Goal: Task Accomplishment & Management: Complete application form

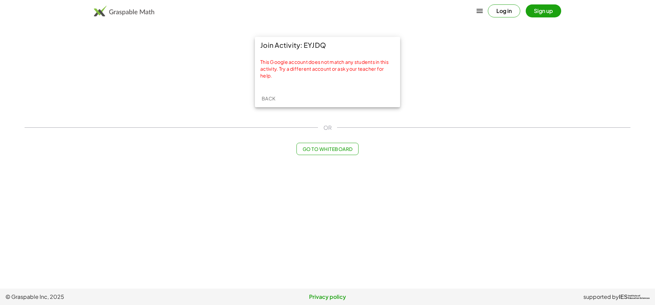
click at [506, 13] on button "Log in" at bounding box center [504, 10] width 32 height 13
drag, startPoint x: 303, startPoint y: 47, endPoint x: 328, endPoint y: 48, distance: 24.6
click at [328, 48] on div "Join Activity: EYJDQ" at bounding box center [327, 45] width 145 height 16
copy div "EYJDQ"
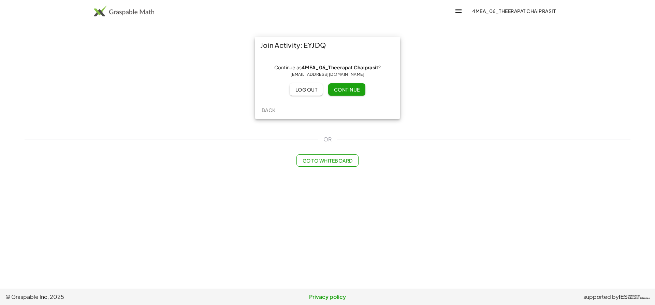
click at [347, 84] on button "Continue" at bounding box center [346, 89] width 37 height 12
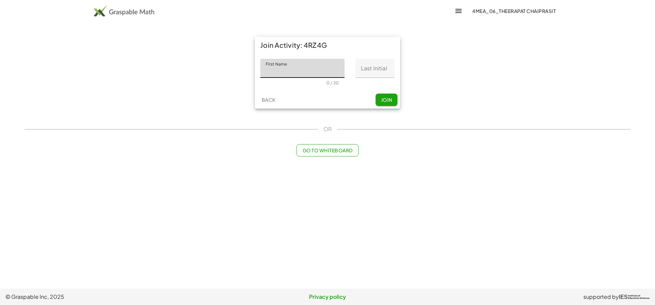
click at [307, 70] on input "First Name" at bounding box center [302, 68] width 84 height 19
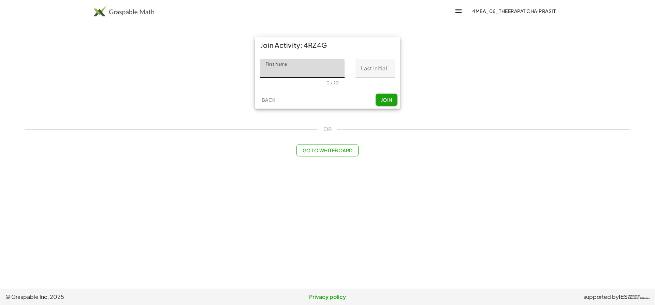
click at [307, 71] on input "First Name" at bounding box center [302, 68] width 84 height 19
click at [371, 69] on input "Last Initial" at bounding box center [375, 68] width 39 height 19
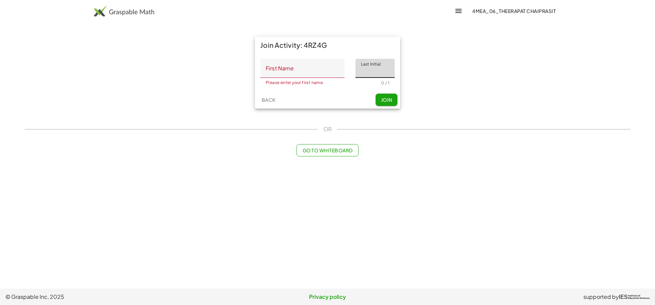
click at [299, 66] on input "First Name" at bounding box center [302, 68] width 84 height 19
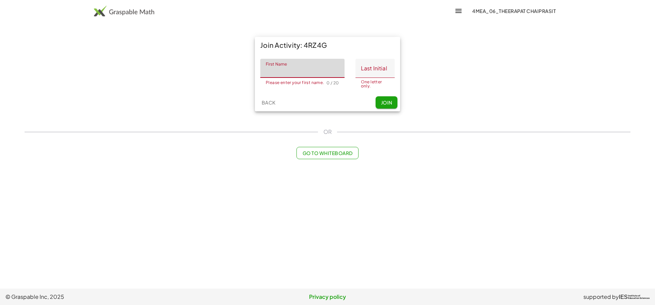
click at [372, 67] on input "Last Initial" at bounding box center [375, 68] width 39 height 19
drag, startPoint x: 302, startPoint y: 70, endPoint x: 342, endPoint y: 64, distance: 40.7
click at [304, 70] on input "First Name" at bounding box center [302, 68] width 84 height 19
click at [389, 63] on input "Last Initial" at bounding box center [375, 68] width 39 height 19
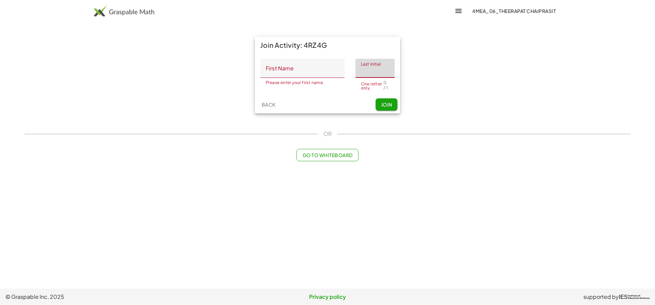
click at [334, 69] on input "First Name" at bounding box center [302, 68] width 84 height 19
drag, startPoint x: 385, startPoint y: 62, endPoint x: 315, endPoint y: 60, distance: 69.3
click at [384, 65] on input "Last Initial" at bounding box center [375, 68] width 39 height 19
drag, startPoint x: 303, startPoint y: 68, endPoint x: 393, endPoint y: 58, distance: 90.0
click at [330, 67] on input "First Name" at bounding box center [302, 68] width 84 height 19
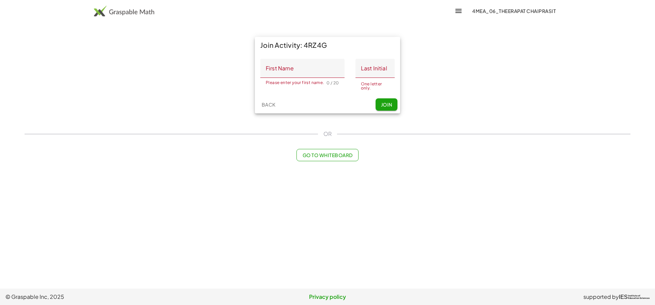
drag, startPoint x: 393, startPoint y: 58, endPoint x: 303, endPoint y: 60, distance: 89.8
click at [390, 58] on div "First Name First Name Please enter your first name. 0 / 20 Last Initial Last In…" at bounding box center [327, 74] width 145 height 42
click at [317, 62] on input "First Name" at bounding box center [302, 68] width 84 height 19
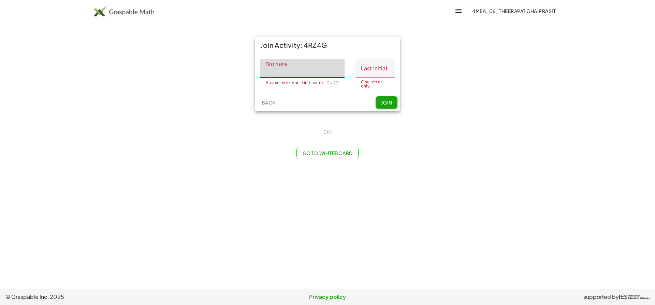
drag, startPoint x: 395, startPoint y: 62, endPoint x: 379, endPoint y: 65, distance: 15.5
click at [388, 64] on div "First Name First Name Please enter your first name. 0 / 20 Last Initial Last In…" at bounding box center [327, 73] width 145 height 40
drag, startPoint x: 322, startPoint y: 70, endPoint x: 377, endPoint y: 64, distance: 54.9
click at [335, 70] on input "First Name" at bounding box center [302, 68] width 84 height 19
click at [377, 65] on input "Last Initial" at bounding box center [375, 68] width 39 height 19
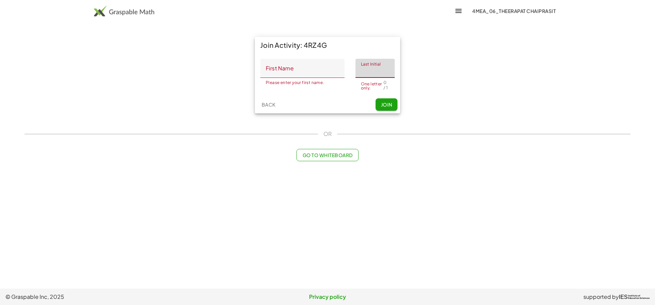
click at [321, 68] on input "First Name" at bounding box center [302, 68] width 84 height 19
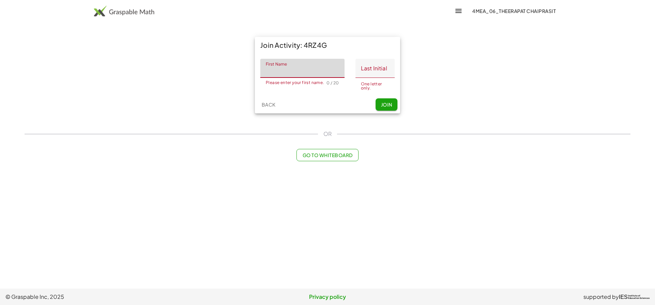
drag, startPoint x: 390, startPoint y: 63, endPoint x: 314, endPoint y: 61, distance: 75.8
click at [388, 63] on input "Last Initial" at bounding box center [375, 68] width 39 height 19
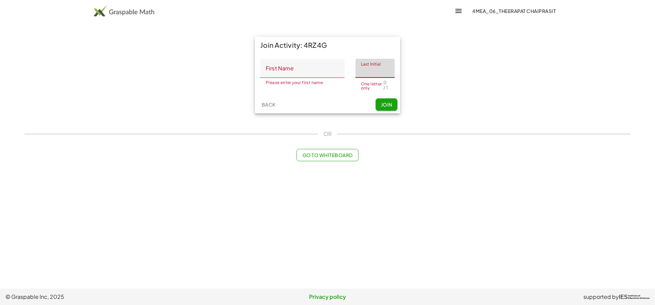
click at [316, 65] on input "First Name" at bounding box center [302, 68] width 84 height 19
click at [364, 60] on input "Last Initial" at bounding box center [375, 68] width 39 height 19
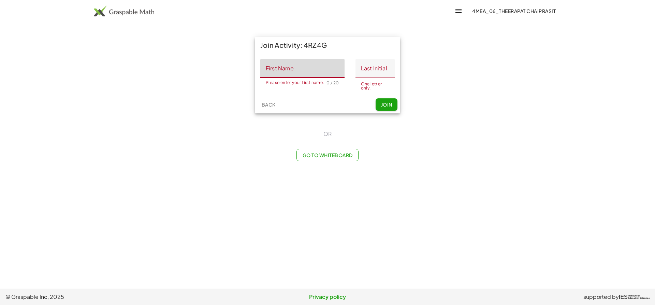
drag, startPoint x: 291, startPoint y: 74, endPoint x: 360, endPoint y: 69, distance: 68.8
click at [298, 75] on input "First Name" at bounding box center [302, 68] width 84 height 19
click at [369, 73] on input "Last Initial" at bounding box center [375, 68] width 39 height 19
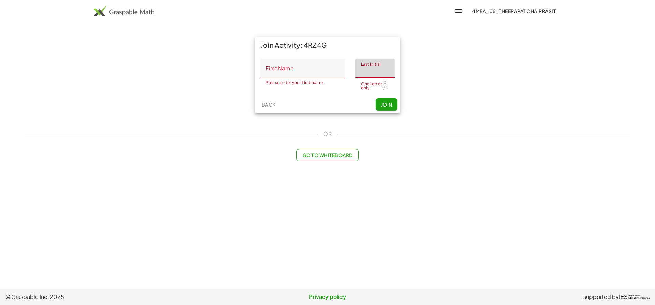
click at [322, 72] on input "First Name" at bounding box center [302, 68] width 84 height 19
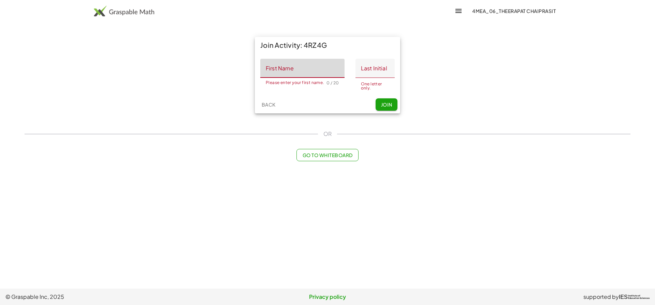
drag, startPoint x: 364, startPoint y: 68, endPoint x: 355, endPoint y: 68, distance: 8.9
click at [362, 68] on input "Last Initial" at bounding box center [375, 68] width 39 height 19
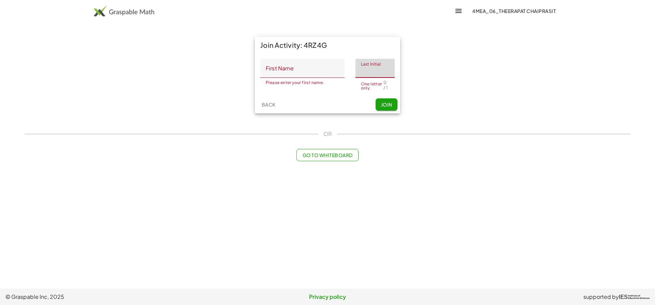
drag, startPoint x: 314, startPoint y: 75, endPoint x: 353, endPoint y: 70, distance: 38.9
click at [314, 75] on input "First Name" at bounding box center [302, 68] width 84 height 19
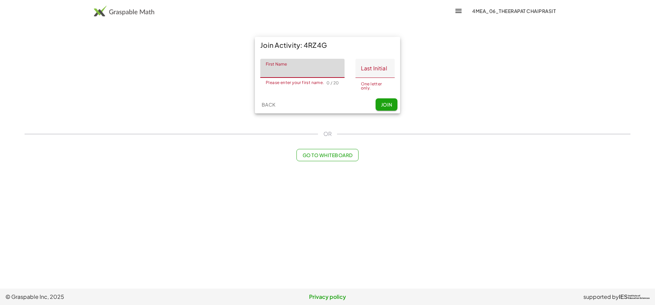
click at [373, 75] on input "Last Initial" at bounding box center [375, 68] width 39 height 19
click at [307, 73] on input "First Name" at bounding box center [302, 68] width 84 height 19
click at [355, 68] on div "Last Initial Last Initial One letter only. 0 / 1" at bounding box center [372, 73] width 45 height 29
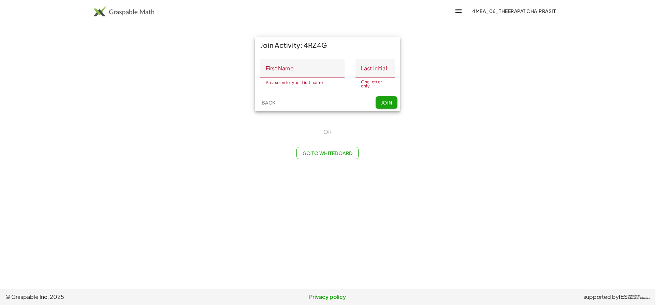
click at [306, 67] on input "First Name" at bounding box center [302, 68] width 84 height 19
type input "*********"
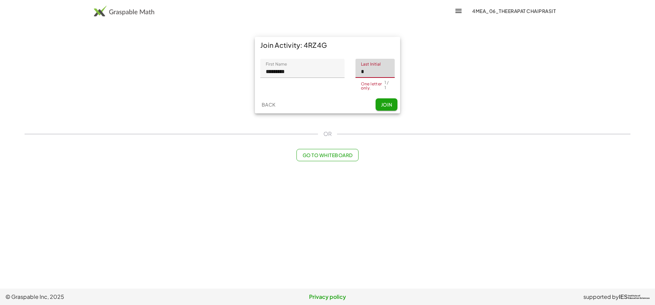
type input "*"
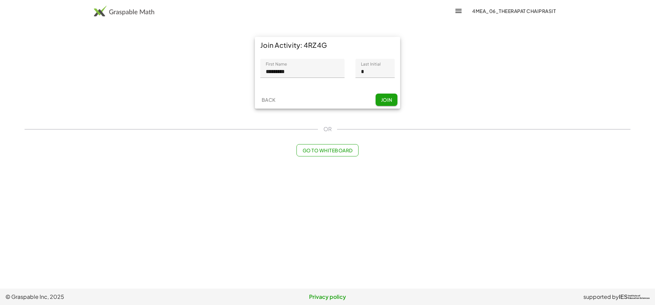
click at [326, 103] on div "Back Join" at bounding box center [327, 100] width 145 height 18
click at [308, 77] on input "*********" at bounding box center [302, 68] width 84 height 19
drag, startPoint x: 378, startPoint y: 71, endPoint x: 279, endPoint y: 61, distance: 98.8
click at [377, 69] on input "*" at bounding box center [375, 68] width 39 height 19
click at [303, 65] on input "*********" at bounding box center [302, 68] width 84 height 19
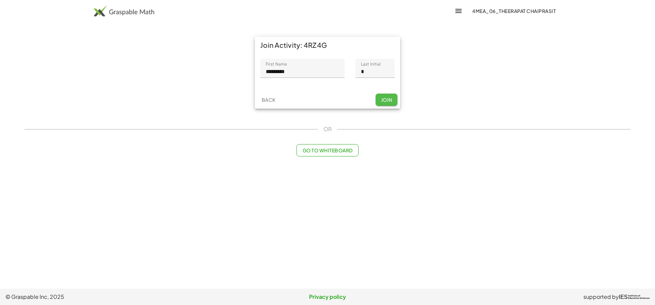
click at [389, 97] on span "Join" at bounding box center [386, 100] width 11 height 6
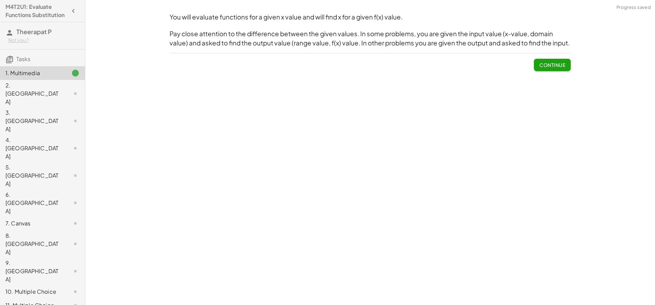
click at [552, 65] on span "Continue" at bounding box center [552, 65] width 26 height 6
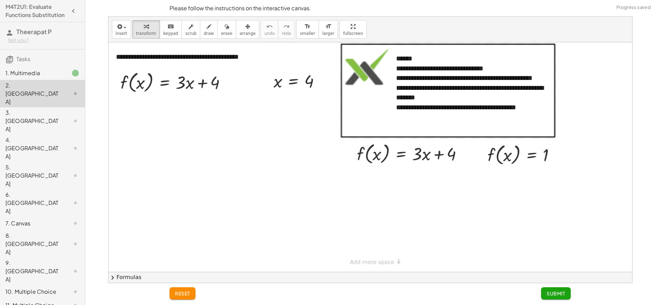
click at [253, 132] on div at bounding box center [371, 156] width 524 height 229
drag, startPoint x: 277, startPoint y: 84, endPoint x: 194, endPoint y: 88, distance: 82.7
click at [182, 110] on div at bounding box center [178, 108] width 124 height 26
click at [186, 111] on div at bounding box center [178, 108] width 124 height 26
click at [197, 110] on div at bounding box center [175, 108] width 119 height 26
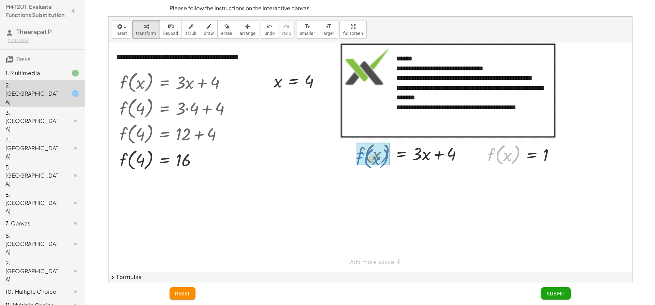
drag, startPoint x: 502, startPoint y: 158, endPoint x: 372, endPoint y: 157, distance: 130.0
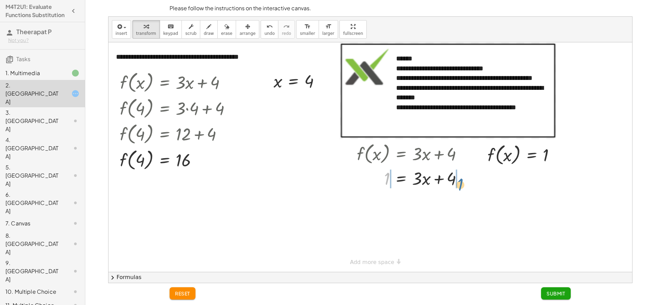
drag, startPoint x: 388, startPoint y: 178, endPoint x: 460, endPoint y: 181, distance: 72.4
click at [460, 181] on div at bounding box center [412, 177] width 118 height 23
click at [453, 178] on div at bounding box center [423, 177] width 140 height 23
click at [375, 203] on div at bounding box center [423, 200] width 140 height 23
click at [453, 201] on div at bounding box center [423, 200] width 140 height 23
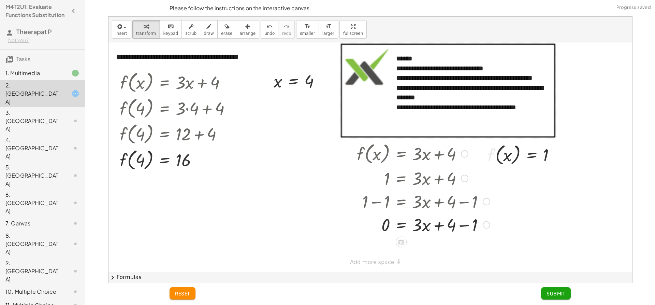
click at [460, 227] on div at bounding box center [423, 224] width 140 height 23
click at [425, 228] on div at bounding box center [423, 224] width 140 height 23
drag, startPoint x: 417, startPoint y: 226, endPoint x: 372, endPoint y: 224, distance: 45.1
click at [372, 224] on div at bounding box center [423, 224] width 140 height 23
click at [266, 28] on icon "undo" at bounding box center [269, 27] width 6 height 8
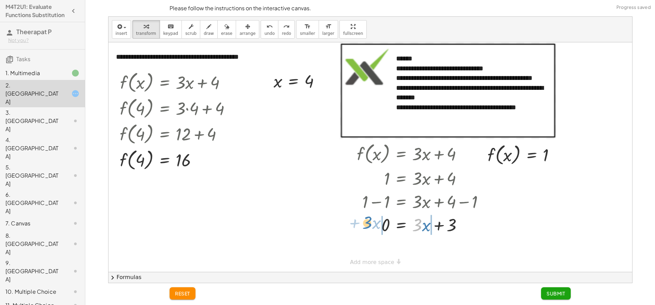
drag, startPoint x: 416, startPoint y: 234, endPoint x: 368, endPoint y: 221, distance: 49.0
click at [368, 221] on div at bounding box center [424, 224] width 132 height 23
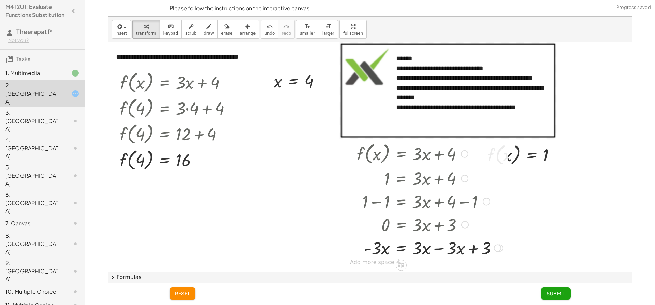
click at [437, 248] on div at bounding box center [429, 247] width 153 height 23
drag, startPoint x: 375, startPoint y: 254, endPoint x: 416, endPoint y: 264, distance: 42.4
click at [416, 264] on div "**********" at bounding box center [371, 156] width 524 height 229
click at [420, 250] on div at bounding box center [423, 247] width 140 height 34
click at [380, 254] on div at bounding box center [423, 247] width 140 height 34
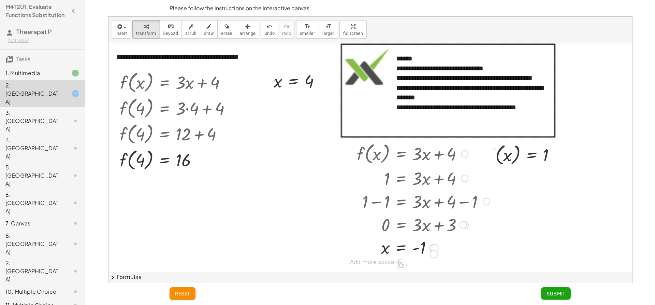
drag, startPoint x: 432, startPoint y: 250, endPoint x: 433, endPoint y: 254, distance: 3.8
click at [401, 248] on div "= x - 1" at bounding box center [401, 248] width 0 height 0
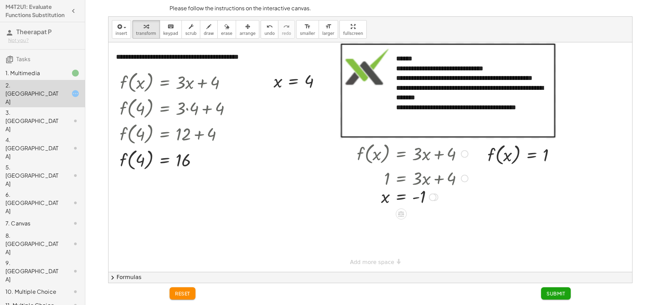
drag, startPoint x: 433, startPoint y: 249, endPoint x: 435, endPoint y: 196, distance: 53.3
click at [435, 196] on div at bounding box center [433, 197] width 8 height 8
click at [551, 293] on span "Submit" at bounding box center [556, 293] width 19 height 6
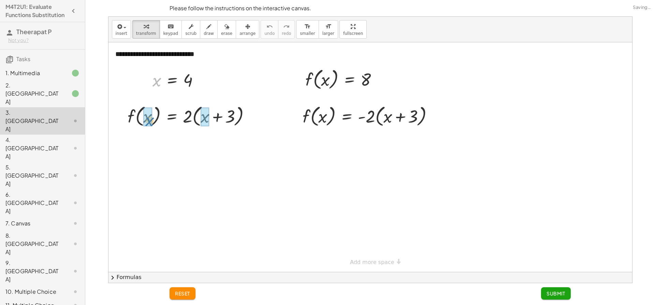
drag, startPoint x: 155, startPoint y: 80, endPoint x: 156, endPoint y: 115, distance: 34.5
click at [205, 115] on div at bounding box center [192, 116] width 136 height 26
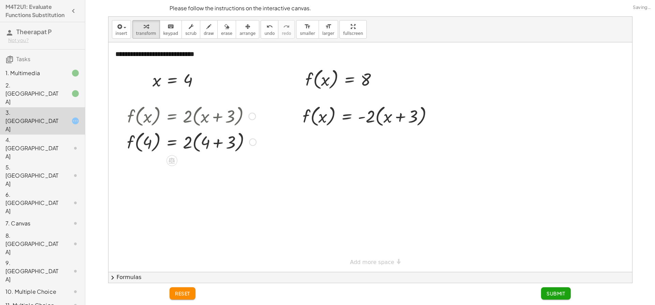
click at [217, 142] on div at bounding box center [192, 142] width 136 height 26
click at [217, 142] on div at bounding box center [191, 142] width 135 height 26
click at [194, 143] on div at bounding box center [192, 142] width 136 height 26
click at [195, 143] on div at bounding box center [192, 142] width 136 height 26
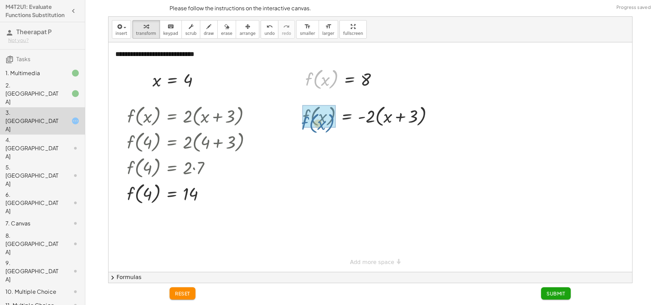
drag, startPoint x: 320, startPoint y: 81, endPoint x: 330, endPoint y: 122, distance: 43.1
click at [323, 114] on div at bounding box center [321, 115] width 10 height 29
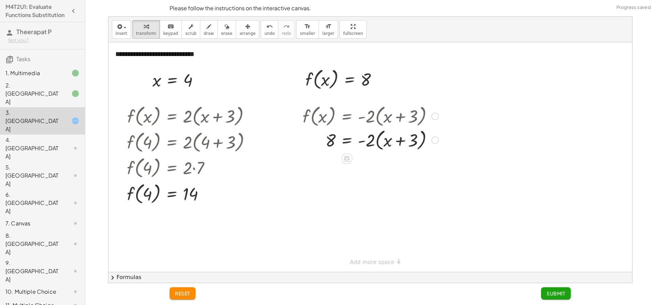
drag, startPoint x: 378, startPoint y: 116, endPoint x: 381, endPoint y: 124, distance: 8.2
click at [378, 120] on div at bounding box center [370, 116] width 143 height 26
drag, startPoint x: 381, startPoint y: 145, endPoint x: 385, endPoint y: 144, distance: 3.9
click at [383, 145] on div at bounding box center [370, 142] width 143 height 26
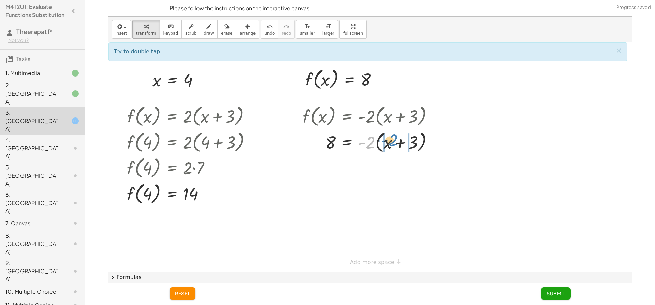
drag, startPoint x: 371, startPoint y: 144, endPoint x: 391, endPoint y: 141, distance: 20.8
click at [393, 142] on div at bounding box center [370, 142] width 143 height 26
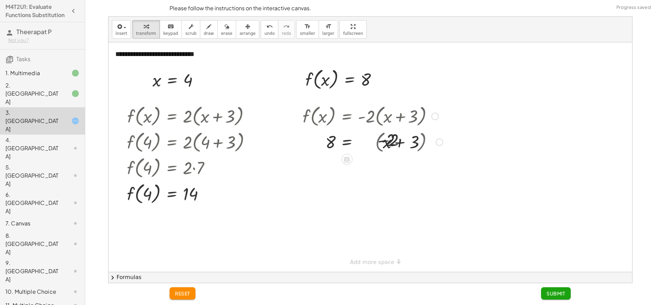
click at [396, 142] on div at bounding box center [372, 141] width 147 height 23
click at [396, 142] on div at bounding box center [370, 141] width 143 height 23
click at [365, 143] on div at bounding box center [372, 141] width 147 height 23
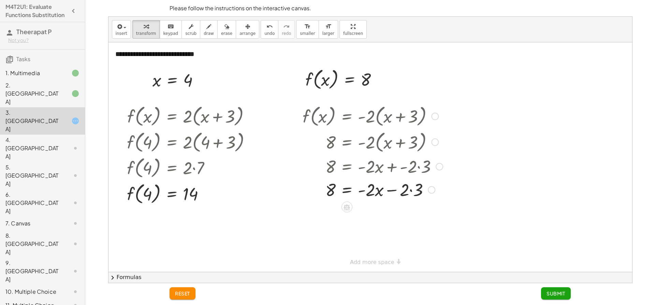
click at [413, 192] on div at bounding box center [372, 188] width 147 height 23
click at [413, 191] on div at bounding box center [372, 188] width 147 height 23
drag, startPoint x: 389, startPoint y: 220, endPoint x: 308, endPoint y: 214, distance: 80.8
click at [297, 213] on div "f ( , x ) = · - 2 · ( + x + 3 ) 8 = · - 2 · ( + x + 3 ) 8 = + · - 2 · x + · - 2…" at bounding box center [370, 163] width 156 height 125
click at [332, 216] on div at bounding box center [373, 212] width 153 height 23
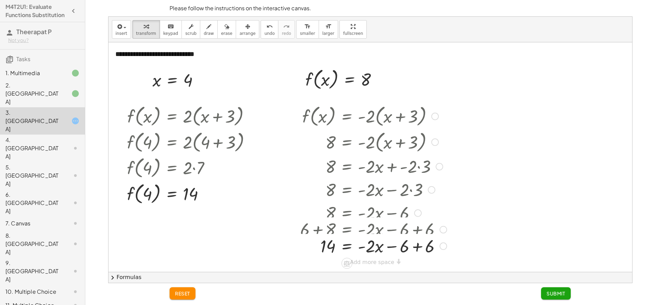
drag, startPoint x: 412, startPoint y: 212, endPoint x: 412, endPoint y: 216, distance: 3.4
click at [412, 216] on div at bounding box center [373, 212] width 153 height 23
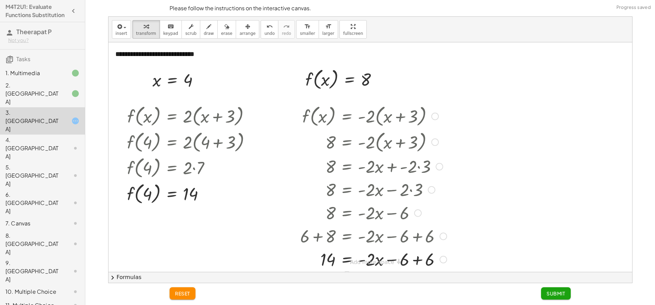
click at [422, 260] on div at bounding box center [373, 258] width 153 height 23
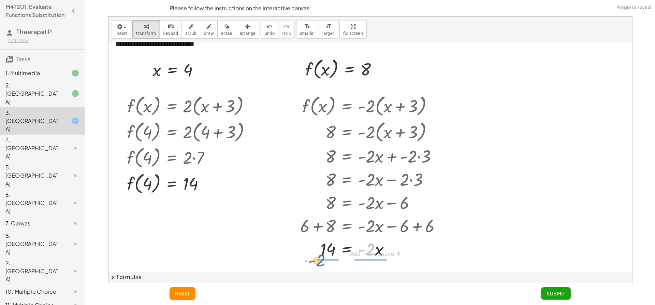
drag, startPoint x: 369, startPoint y: 249, endPoint x: 323, endPoint y: 260, distance: 46.7
click at [335, 248] on div at bounding box center [373, 248] width 153 height 34
click at [335, 249] on div at bounding box center [373, 248] width 153 height 34
click at [372, 254] on div at bounding box center [373, 248] width 153 height 34
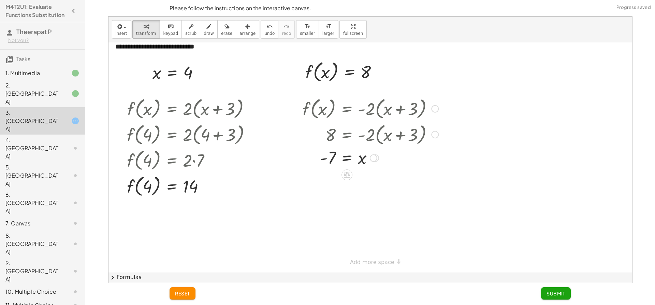
drag, startPoint x: 375, startPoint y: 247, endPoint x: 389, endPoint y: 154, distance: 94.8
click at [347, 158] on div "= x - 7" at bounding box center [347, 158] width 0 height 0
click at [553, 292] on span "Submit" at bounding box center [556, 293] width 19 height 6
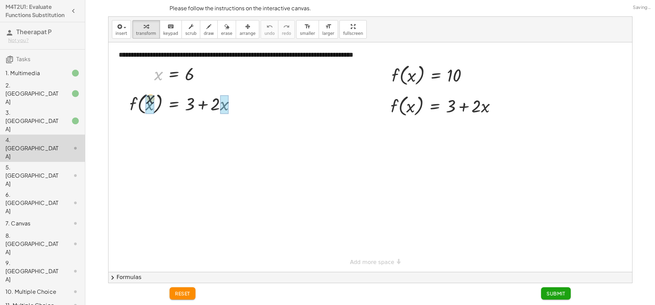
drag, startPoint x: 157, startPoint y: 77, endPoint x: 146, endPoint y: 105, distance: 30.4
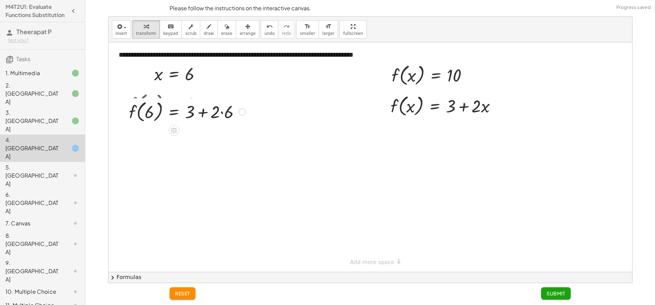
click at [174, 104] on div "f ( , x ) = + 3 + · 2 · x f ( , ) = + 3 + · 2 · 6 6" at bounding box center [174, 104] width 0 height 0
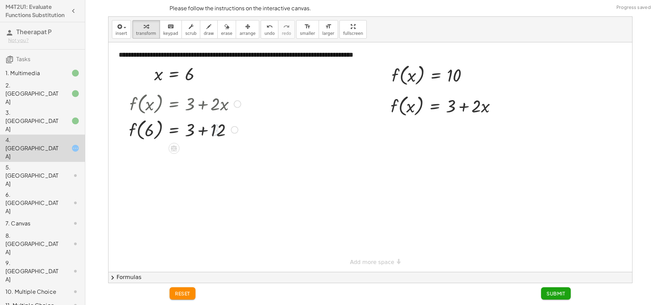
click at [193, 132] on div at bounding box center [185, 129] width 119 height 26
click at [205, 154] on div at bounding box center [188, 155] width 124 height 26
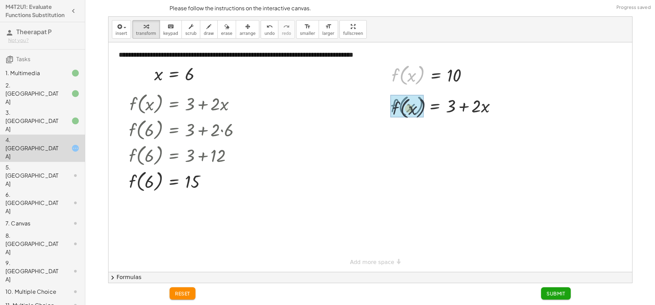
drag, startPoint x: 394, startPoint y: 74, endPoint x: 394, endPoint y: 109, distance: 34.8
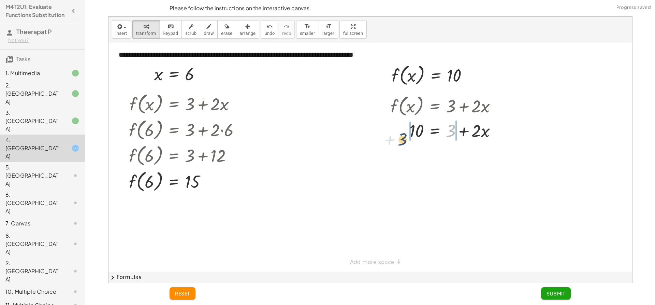
drag, startPoint x: 436, startPoint y: 142, endPoint x: 408, endPoint y: 133, distance: 29.2
click at [404, 137] on div at bounding box center [446, 129] width 118 height 23
click at [417, 132] on div at bounding box center [445, 129] width 163 height 23
click at [416, 131] on div at bounding box center [459, 129] width 144 height 23
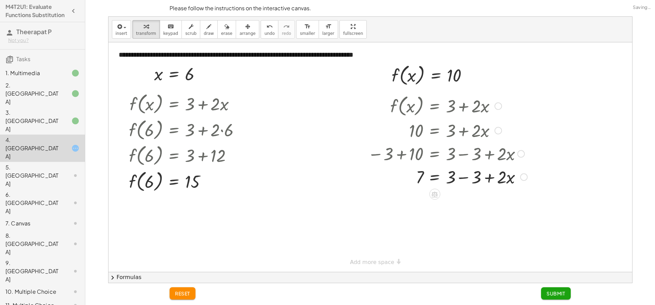
click at [462, 180] on div at bounding box center [447, 176] width 167 height 23
drag, startPoint x: 435, startPoint y: 195, endPoint x: 414, endPoint y: 194, distance: 21.2
click at [457, 208] on div at bounding box center [445, 205] width 163 height 34
click at [557, 292] on span "Submit" at bounding box center [556, 293] width 19 height 6
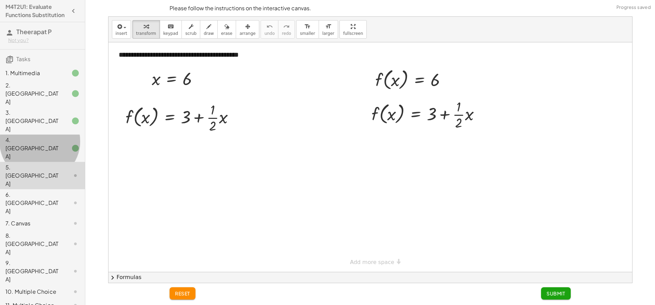
click at [46, 136] on div "4. [GEOGRAPHIC_DATA]" at bounding box center [32, 148] width 55 height 25
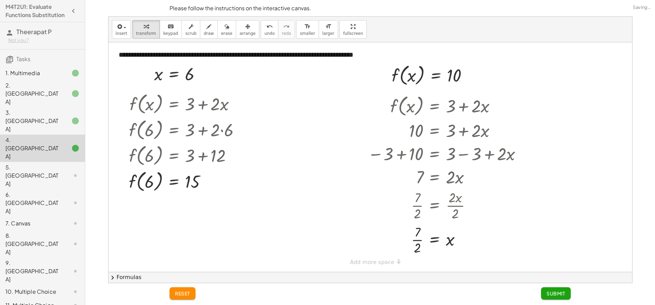
click at [36, 216] on div "5. [GEOGRAPHIC_DATA]" at bounding box center [42, 223] width 85 height 14
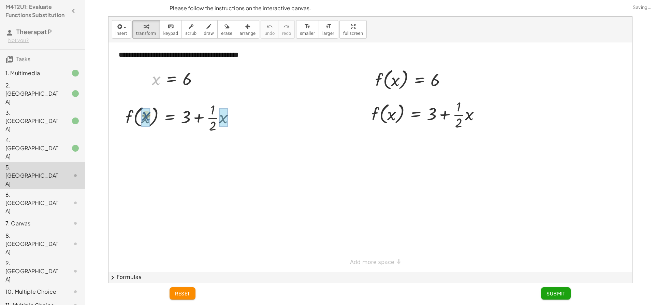
drag, startPoint x: 151, startPoint y: 97, endPoint x: 205, endPoint y: 110, distance: 55.2
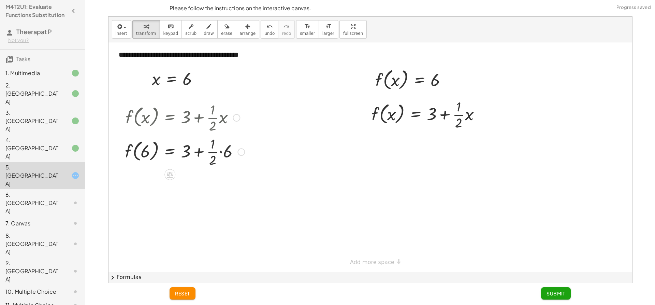
click at [218, 152] on div at bounding box center [184, 151] width 127 height 34
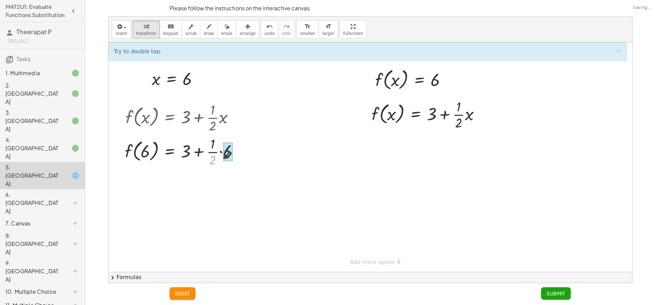
drag, startPoint x: 213, startPoint y: 161, endPoint x: 227, endPoint y: 155, distance: 15.6
click at [170, 118] on div "f ( , x ) = + 3 + · · 1 · 2 · x f ( , 6 ) = + 3 + · · 1 · 2 · 6 f ( , 6 ) = + 3…" at bounding box center [170, 118] width 0 height 0
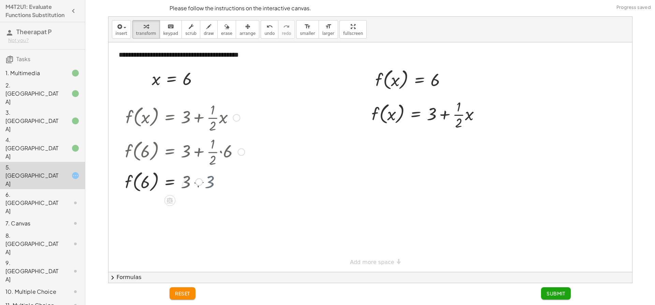
drag, startPoint x: 185, startPoint y: 180, endPoint x: 189, endPoint y: 181, distance: 3.9
click at [187, 181] on div at bounding box center [184, 181] width 127 height 26
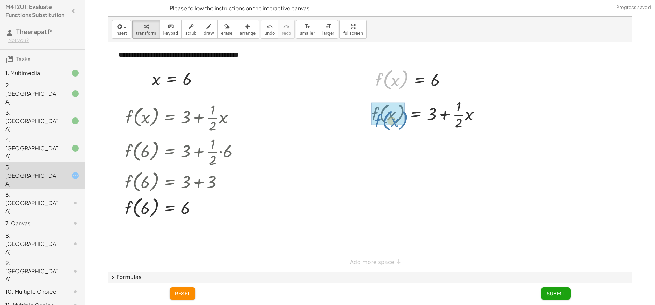
drag, startPoint x: 378, startPoint y: 76, endPoint x: 378, endPoint y: 115, distance: 38.9
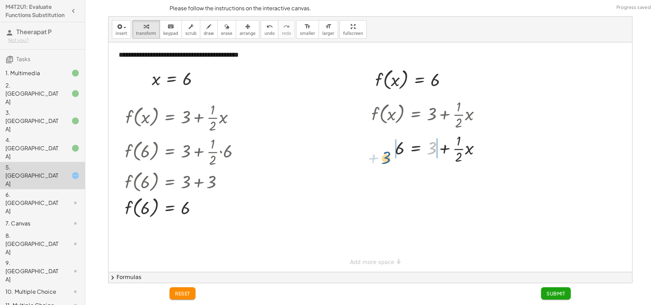
drag, startPoint x: 433, startPoint y: 149, endPoint x: 389, endPoint y: 152, distance: 44.1
click at [388, 154] on div at bounding box center [428, 148] width 121 height 34
click at [403, 148] on div at bounding box center [431, 148] width 162 height 34
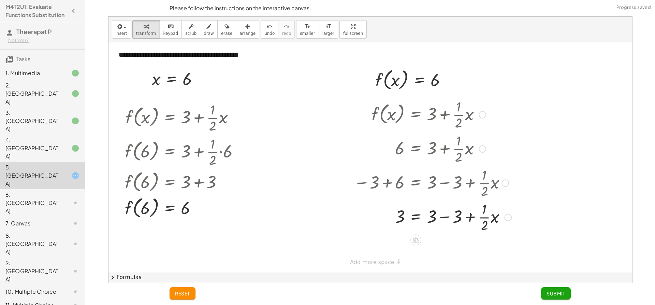
click at [440, 217] on div at bounding box center [432, 216] width 165 height 34
drag, startPoint x: 431, startPoint y: 226, endPoint x: 387, endPoint y: 220, distance: 44.1
click at [387, 220] on div at bounding box center [431, 216] width 162 height 34
click at [396, 218] on div at bounding box center [431, 216] width 162 height 34
click at [435, 255] on div at bounding box center [431, 251] width 162 height 34
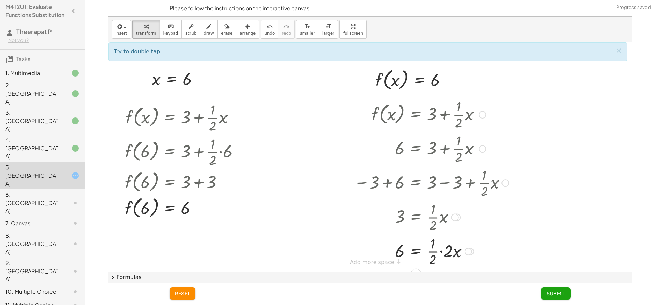
click at [439, 250] on div at bounding box center [431, 251] width 162 height 34
drag, startPoint x: 433, startPoint y: 259, endPoint x: 452, endPoint y: 250, distance: 21.4
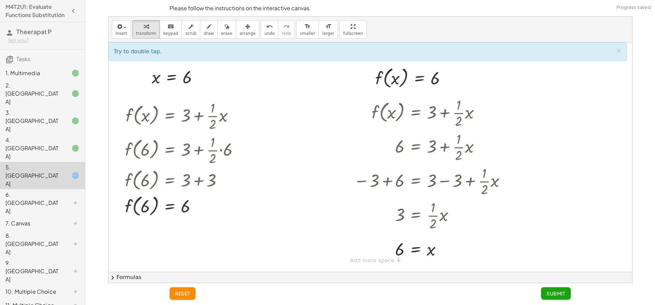
scroll to position [0, 0]
click at [546, 290] on button "Submit" at bounding box center [556, 293] width 30 height 12
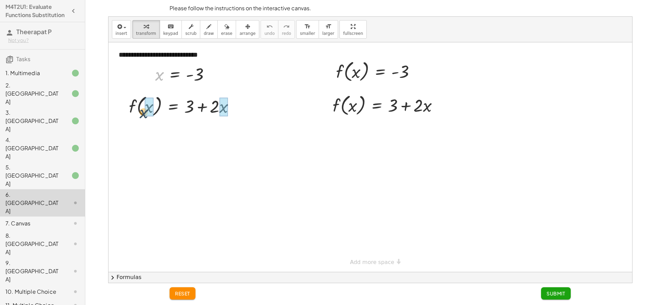
drag, startPoint x: 161, startPoint y: 74, endPoint x: 146, endPoint y: 112, distance: 40.7
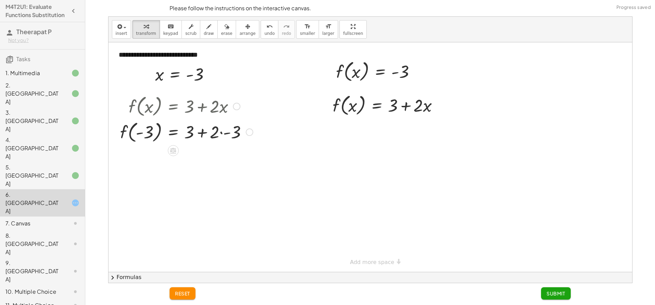
click at [0, 0] on div "f ( , x ) = + 3 + · 2 · x f ( , ) = + 3 + · 2 · - 3 - 3" at bounding box center [0, 0] width 0 height 0
drag, startPoint x: 221, startPoint y: 143, endPoint x: 223, endPoint y: 139, distance: 4.3
click at [222, 142] on div at bounding box center [180, 132] width 127 height 26
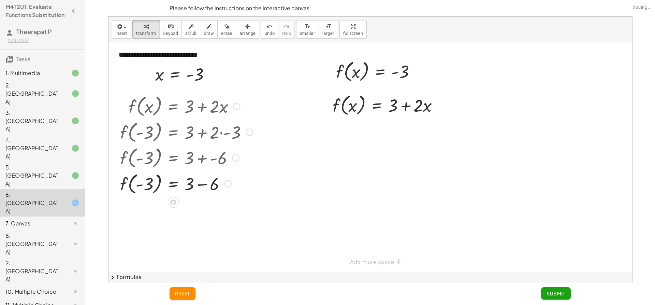
drag, startPoint x: 198, startPoint y: 134, endPoint x: 207, endPoint y: 166, distance: 32.7
click at [198, 135] on div at bounding box center [187, 132] width 140 height 26
click at [201, 183] on div at bounding box center [187, 183] width 140 height 26
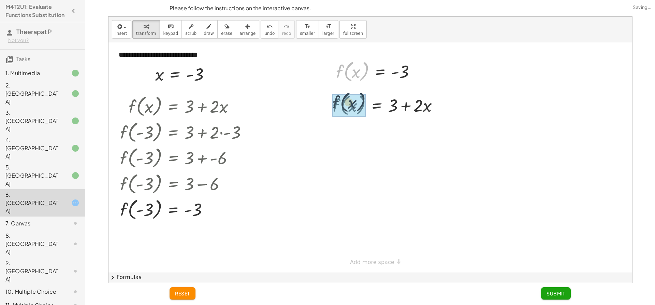
drag, startPoint x: 339, startPoint y: 71, endPoint x: 335, endPoint y: 102, distance: 31.6
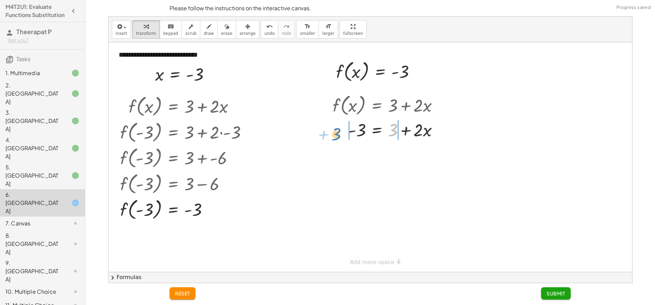
drag, startPoint x: 378, startPoint y: 143, endPoint x: 337, endPoint y: 135, distance: 42.1
click at [337, 135] on div at bounding box center [388, 129] width 118 height 23
click at [365, 132] on div at bounding box center [390, 129] width 159 height 23
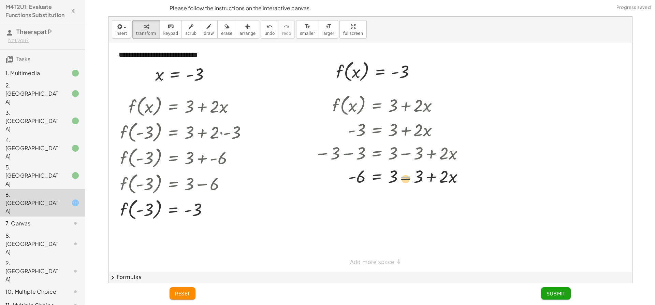
drag, startPoint x: 407, startPoint y: 178, endPoint x: 407, endPoint y: 182, distance: 4.1
click at [407, 182] on div at bounding box center [392, 175] width 162 height 23
click at [406, 178] on div at bounding box center [392, 175] width 162 height 23
drag, startPoint x: 392, startPoint y: 178, endPoint x: 338, endPoint y: 198, distance: 56.8
click at [362, 184] on div at bounding box center [390, 175] width 159 height 34
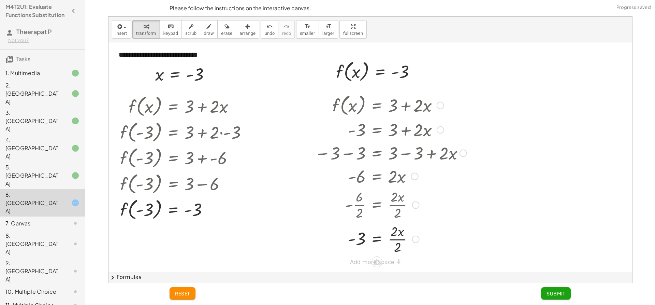
click at [396, 237] on div at bounding box center [390, 238] width 159 height 34
click at [396, 241] on div at bounding box center [390, 238] width 159 height 23
click at [548, 293] on span "Submit" at bounding box center [556, 293] width 19 height 6
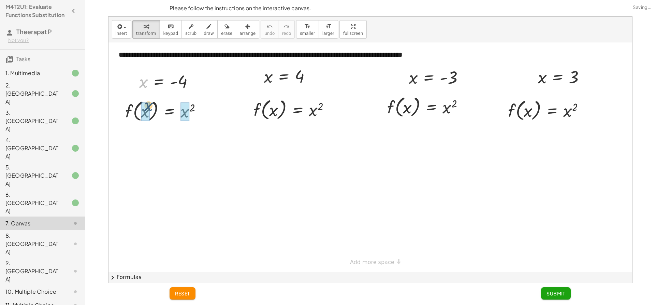
drag, startPoint x: 149, startPoint y: 96, endPoint x: 150, endPoint y: 107, distance: 11.6
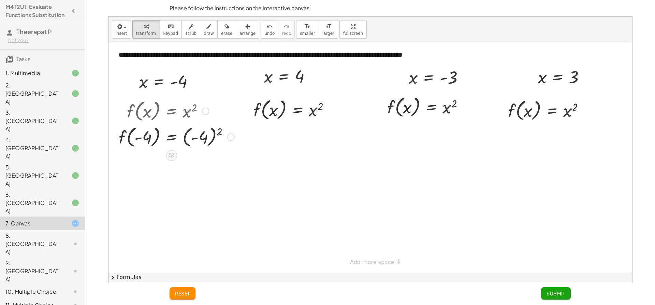
click at [202, 136] on div at bounding box center [176, 137] width 122 height 26
click at [191, 164] on div at bounding box center [176, 162] width 122 height 26
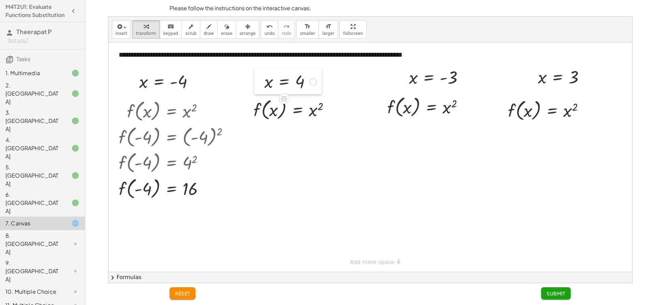
drag, startPoint x: 276, startPoint y: 85, endPoint x: 262, endPoint y: 82, distance: 13.9
click at [262, 82] on div at bounding box center [259, 81] width 10 height 26
drag, startPoint x: 268, startPoint y: 81, endPoint x: 316, endPoint y: 113, distance: 58.3
click at [318, 111] on div at bounding box center [294, 109] width 90 height 26
drag, startPoint x: 320, startPoint y: 140, endPoint x: 325, endPoint y: 121, distance: 19.1
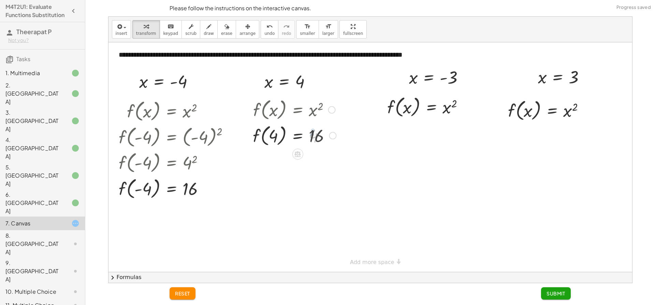
click at [320, 139] on div at bounding box center [294, 135] width 90 height 26
drag, startPoint x: 409, startPoint y: 85, endPoint x: 406, endPoint y: 83, distance: 3.7
click at [412, 85] on div at bounding box center [411, 79] width 10 height 26
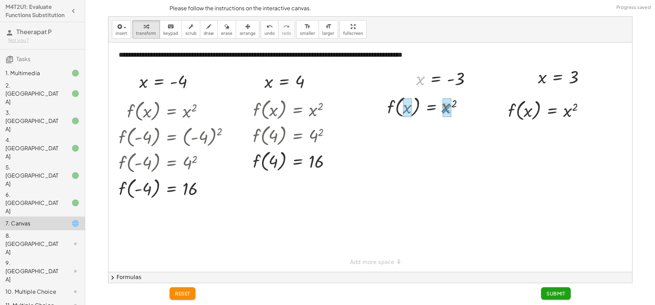
drag, startPoint x: 422, startPoint y: 81, endPoint x: 452, endPoint y: 110, distance: 42.0
click at [463, 106] on div at bounding box center [436, 106] width 123 height 26
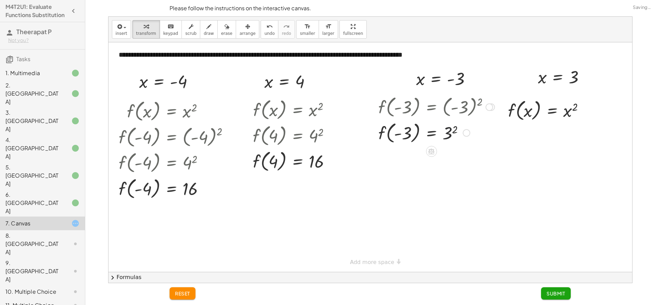
click at [445, 135] on div at bounding box center [436, 132] width 123 height 26
drag, startPoint x: 541, startPoint y: 81, endPoint x: 566, endPoint y: 112, distance: 39.6
click at [568, 113] on div at bounding box center [549, 110] width 90 height 26
click at [560, 298] on button "Submit" at bounding box center [556, 293] width 30 height 12
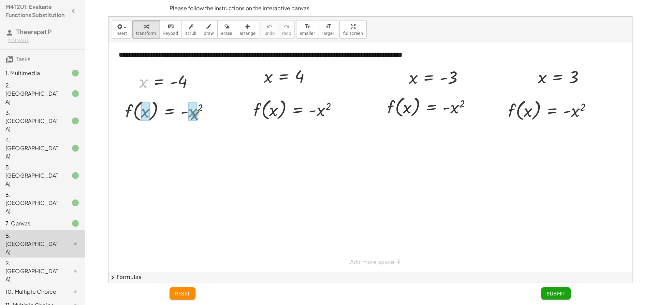
drag, startPoint x: 142, startPoint y: 82, endPoint x: 190, endPoint y: 110, distance: 55.2
click at [207, 110] on div at bounding box center [180, 111] width 130 height 26
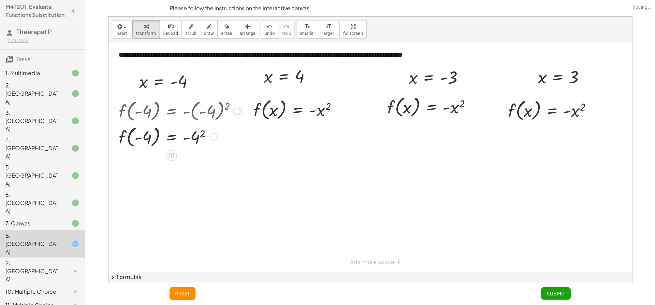
click at [198, 131] on div at bounding box center [180, 137] width 130 height 26
drag, startPoint x: 308, startPoint y: 98, endPoint x: 322, endPoint y: 108, distance: 17.1
click at [323, 108] on div at bounding box center [298, 109] width 98 height 26
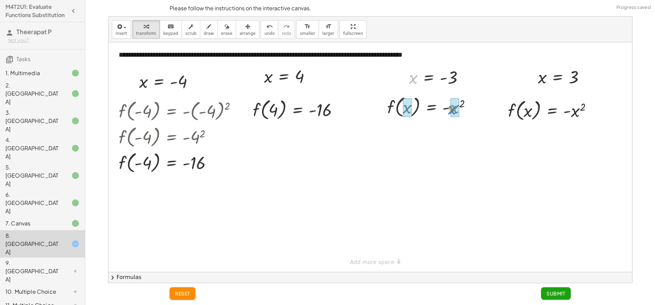
drag, startPoint x: 455, startPoint y: 99, endPoint x: 449, endPoint y: 110, distance: 12.2
drag, startPoint x: 452, startPoint y: 107, endPoint x: 456, endPoint y: 108, distance: 3.9
click at [454, 108] on div at bounding box center [440, 106] width 131 height 26
click at [456, 108] on div at bounding box center [424, 106] width 99 height 26
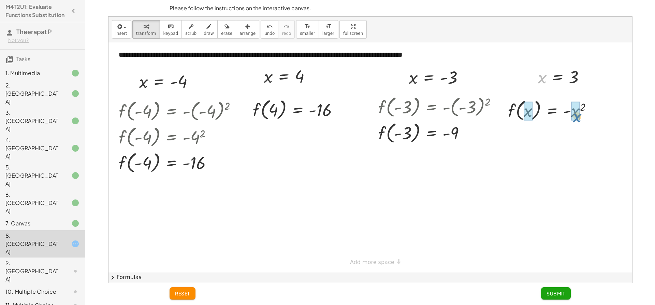
drag, startPoint x: 542, startPoint y: 77, endPoint x: 571, endPoint y: 110, distance: 43.5
click at [579, 112] on div at bounding box center [553, 110] width 98 height 26
click at [578, 112] on div at bounding box center [549, 110] width 91 height 26
click at [559, 294] on span "Submit" at bounding box center [556, 293] width 19 height 6
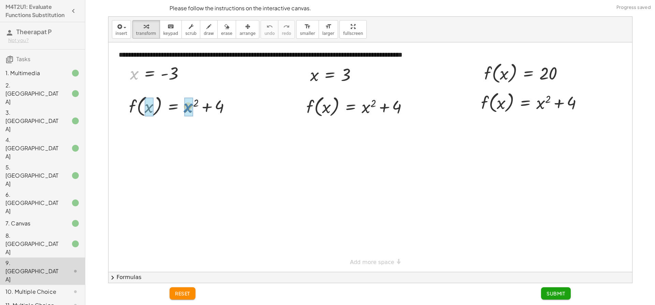
drag, startPoint x: 169, startPoint y: 81, endPoint x: 190, endPoint y: 114, distance: 39.0
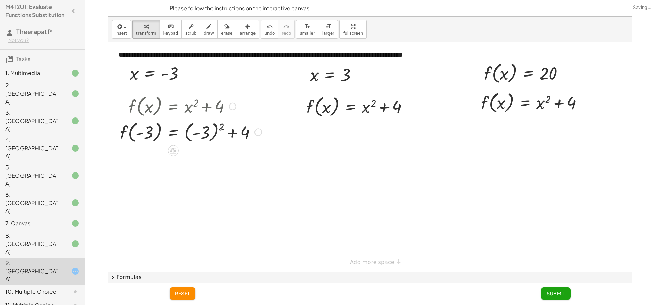
click at [203, 129] on div at bounding box center [191, 132] width 148 height 26
click at [204, 129] on div at bounding box center [179, 132] width 124 height 26
click at [205, 130] on div at bounding box center [191, 132] width 148 height 26
click at [207, 131] on div at bounding box center [191, 132] width 148 height 26
click at [208, 132] on div at bounding box center [191, 132] width 148 height 26
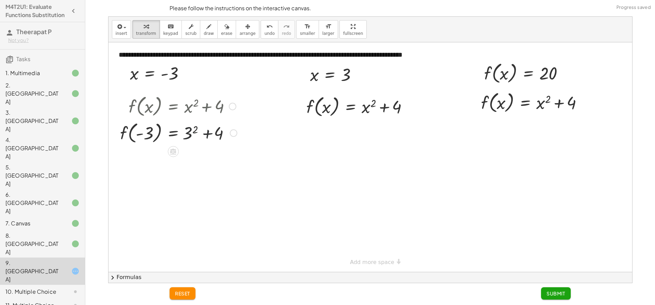
click at [206, 131] on div at bounding box center [191, 132] width 148 height 26
click at [195, 155] on div at bounding box center [191, 157] width 148 height 26
click at [194, 155] on div at bounding box center [191, 157] width 148 height 26
drag, startPoint x: 192, startPoint y: 157, endPoint x: 198, endPoint y: 158, distance: 6.2
click at [194, 159] on div at bounding box center [191, 157] width 148 height 26
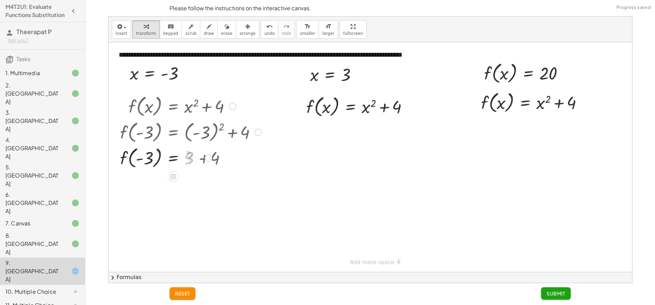
click at [200, 159] on div at bounding box center [191, 157] width 148 height 26
click at [199, 159] on div at bounding box center [191, 157] width 148 height 26
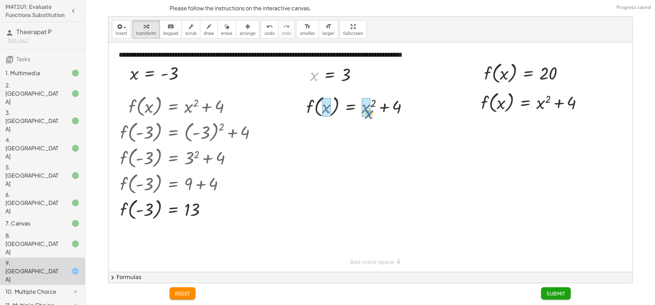
drag, startPoint x: 315, startPoint y: 78, endPoint x: 368, endPoint y: 111, distance: 62.2
click at [375, 109] on div at bounding box center [360, 106] width 116 height 26
click at [378, 108] on div at bounding box center [359, 106] width 115 height 26
click at [370, 109] on div at bounding box center [360, 106] width 116 height 26
click at [371, 110] on div at bounding box center [360, 106] width 116 height 26
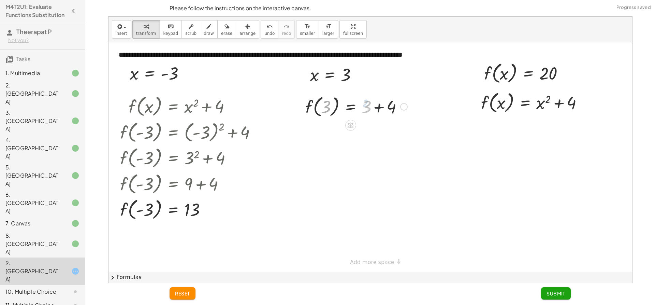
click at [373, 110] on div at bounding box center [360, 106] width 116 height 26
drag, startPoint x: 373, startPoint y: 111, endPoint x: 379, endPoint y: 111, distance: 6.5
click at [373, 113] on div at bounding box center [360, 106] width 116 height 26
click at [382, 111] on div at bounding box center [360, 106] width 116 height 26
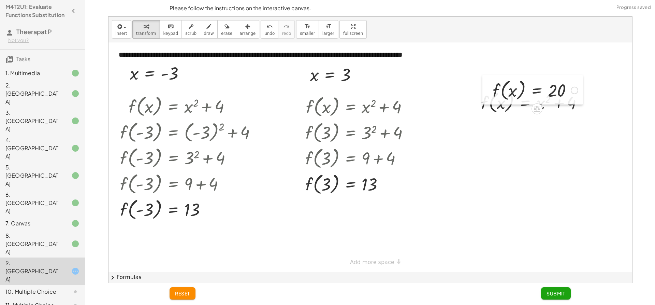
drag, startPoint x: 482, startPoint y: 72, endPoint x: 499, endPoint y: 68, distance: 17.0
click at [0, 0] on div at bounding box center [0, 0] width 0 height 0
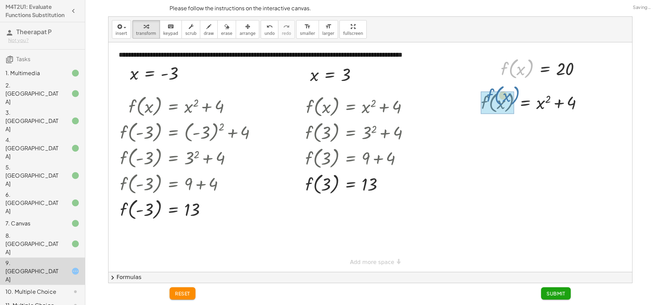
drag, startPoint x: 505, startPoint y: 80, endPoint x: 491, endPoint y: 96, distance: 21.3
click at [497, 103] on div at bounding box center [542, 101] width 99 height 23
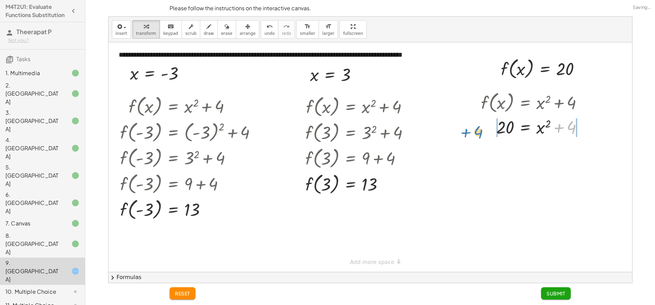
drag, startPoint x: 567, startPoint y: 134, endPoint x: 495, endPoint y: 128, distance: 72.2
click at [495, 131] on div at bounding box center [535, 126] width 114 height 23
click at [506, 127] on div at bounding box center [533, 126] width 162 height 23
click at [506, 127] on div at bounding box center [547, 126] width 139 height 23
drag, startPoint x: 595, startPoint y: 136, endPoint x: 579, endPoint y: 136, distance: 16.4
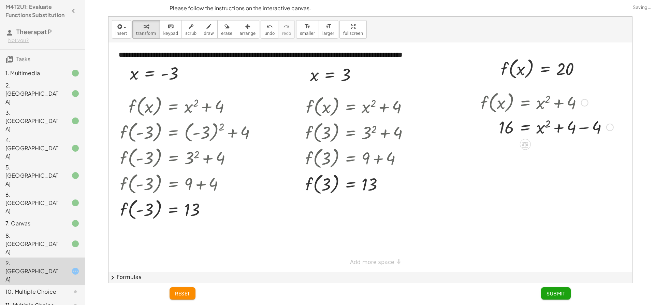
click at [525, 103] on div "f ( , x ) = + x 2 + 4 20 = + x 2 + 4 − 4 + 20 = + x 2 + 4 − 4 = + x 2 + 4 − 4 16" at bounding box center [525, 103] width 0 height 0
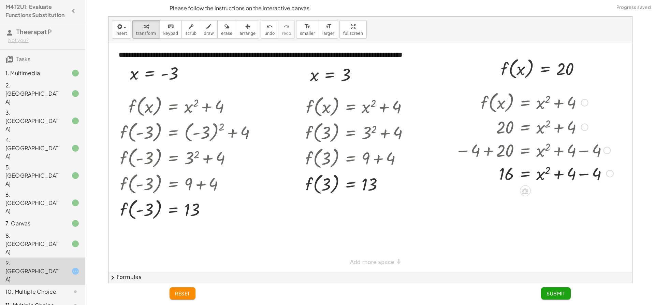
click at [576, 176] on div at bounding box center [534, 172] width 165 height 23
click at [587, 174] on div at bounding box center [534, 172] width 165 height 23
click at [545, 173] on div at bounding box center [533, 173] width 162 height 23
click at [504, 171] on div at bounding box center [533, 173] width 162 height 23
click at [538, 176] on div at bounding box center [533, 173] width 162 height 23
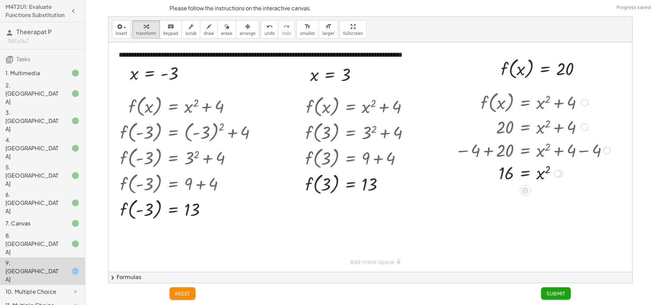
click at [539, 176] on div at bounding box center [533, 173] width 162 height 23
click at [543, 174] on div at bounding box center [533, 173] width 162 height 23
click at [536, 175] on div at bounding box center [533, 173] width 162 height 23
click at [508, 172] on div at bounding box center [533, 173] width 162 height 23
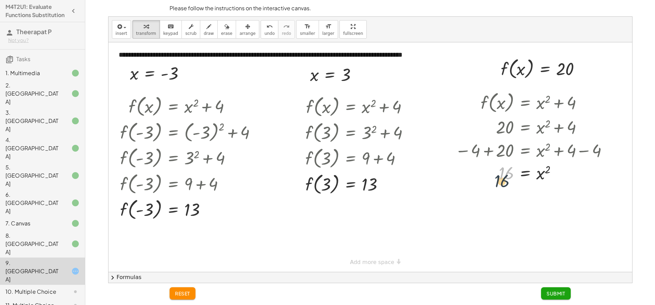
click at [506, 176] on div at bounding box center [533, 173] width 162 height 23
click at [549, 170] on div at bounding box center [533, 173] width 162 height 23
click at [536, 170] on div at bounding box center [533, 173] width 162 height 23
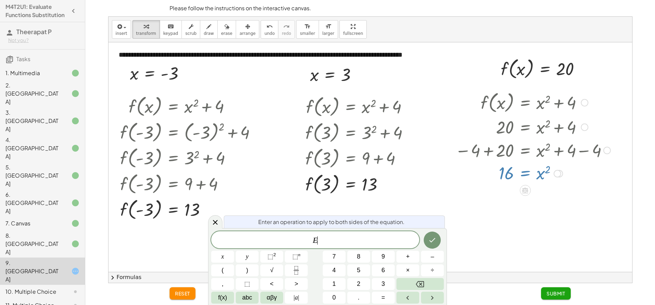
click at [525, 173] on div at bounding box center [533, 173] width 162 height 23
click at [213, 220] on icon at bounding box center [215, 222] width 5 height 5
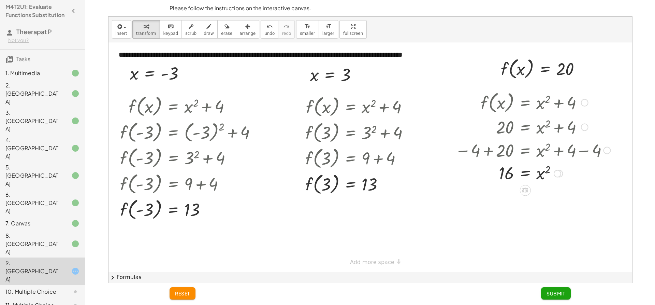
click at [507, 175] on div at bounding box center [533, 173] width 162 height 23
click at [508, 175] on div at bounding box center [533, 173] width 162 height 23
click at [528, 173] on div at bounding box center [533, 173] width 162 height 23
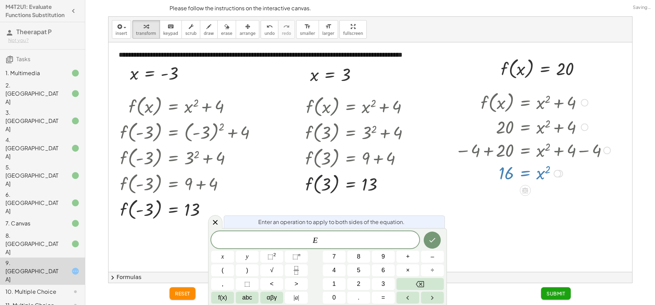
drag, startPoint x: 214, startPoint y: 220, endPoint x: 357, endPoint y: 200, distance: 143.7
click at [215, 219] on icon at bounding box center [215, 222] width 8 height 8
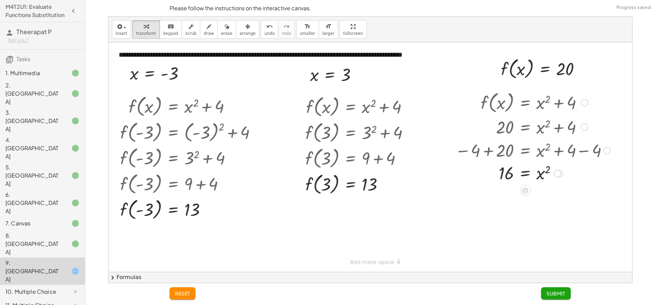
click at [525, 174] on div at bounding box center [533, 173] width 162 height 23
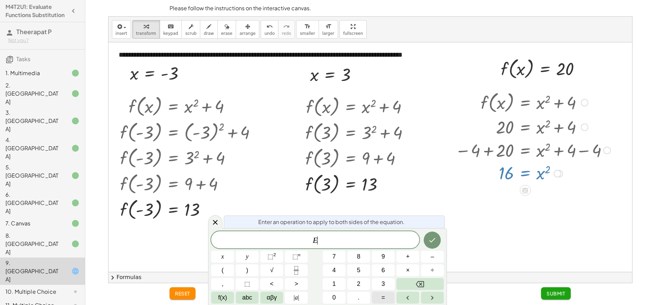
click at [382, 297] on span "=" at bounding box center [383, 297] width 4 height 9
click at [327, 269] on button "4" at bounding box center [334, 270] width 23 height 12
click at [431, 239] on icon "Done" at bounding box center [432, 240] width 8 height 8
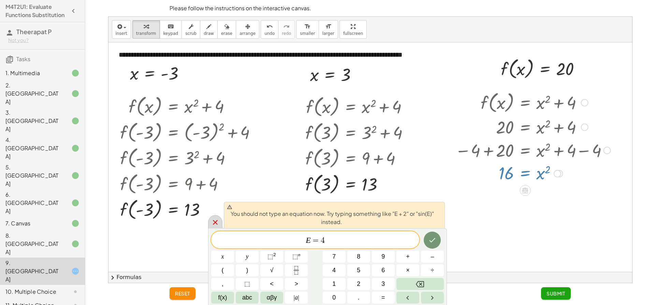
click at [215, 221] on icon at bounding box center [215, 222] width 8 height 8
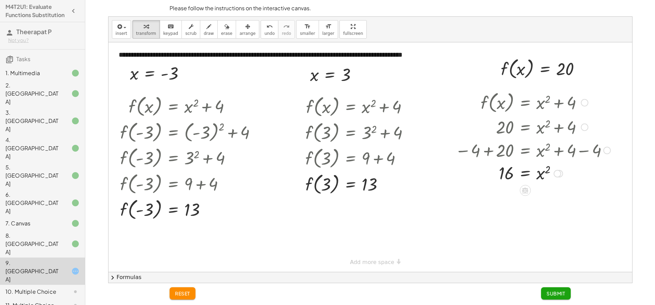
click at [529, 175] on div at bounding box center [533, 173] width 162 height 23
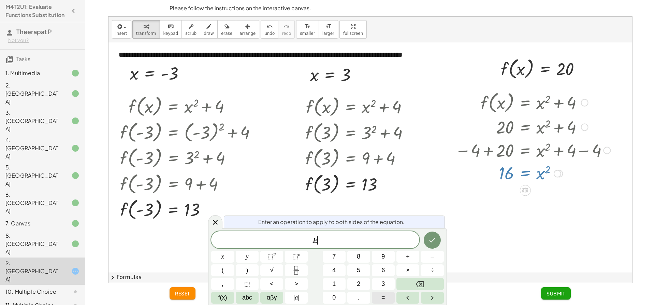
click at [386, 294] on button "=" at bounding box center [383, 297] width 23 height 12
click at [332, 265] on button "4" at bounding box center [334, 270] width 23 height 12
click at [430, 242] on icon "Done" at bounding box center [432, 240] width 8 height 8
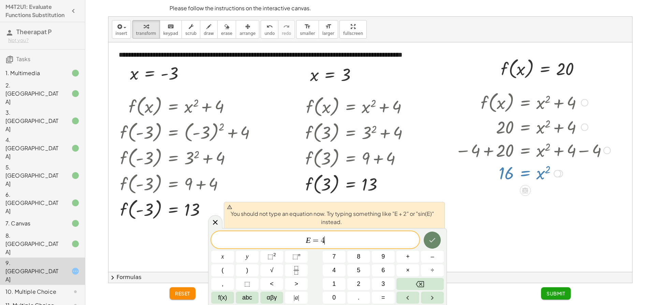
click at [430, 242] on icon "Done" at bounding box center [432, 240] width 8 height 8
click at [429, 241] on icon "Done" at bounding box center [432, 240] width 8 height 8
click at [214, 219] on icon at bounding box center [215, 222] width 8 height 8
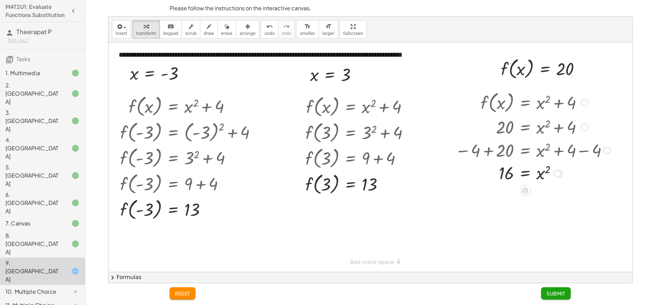
click at [562, 174] on div at bounding box center [559, 174] width 8 height 8
click at [561, 173] on div "Transform line Copy line as LaTeX Copy derivation as LaTeX Expand new lines: On" at bounding box center [557, 174] width 8 height 8
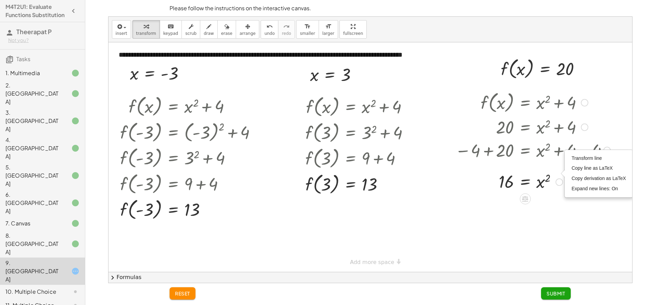
drag, startPoint x: 557, startPoint y: 173, endPoint x: 556, endPoint y: 185, distance: 11.6
click at [525, 182] on div "= x 2 16 Transform line Copy line as LaTeX Copy derivation as LaTeX Expand new …" at bounding box center [525, 182] width 0 height 0
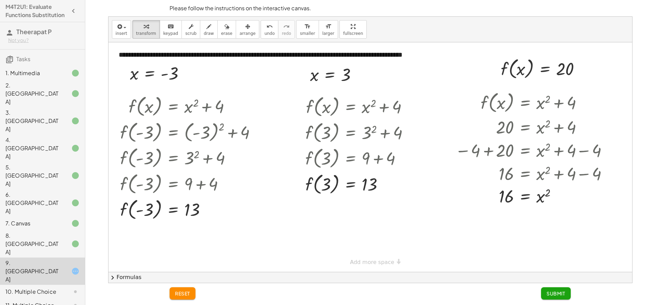
drag, startPoint x: 522, startPoint y: 237, endPoint x: 525, endPoint y: 230, distance: 8.6
click at [522, 236] on div at bounding box center [371, 156] width 524 height 229
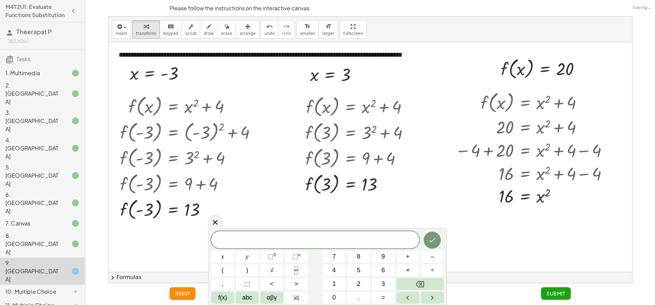
drag, startPoint x: 217, startPoint y: 218, endPoint x: 242, endPoint y: 213, distance: 24.8
click at [219, 218] on div at bounding box center [215, 221] width 14 height 13
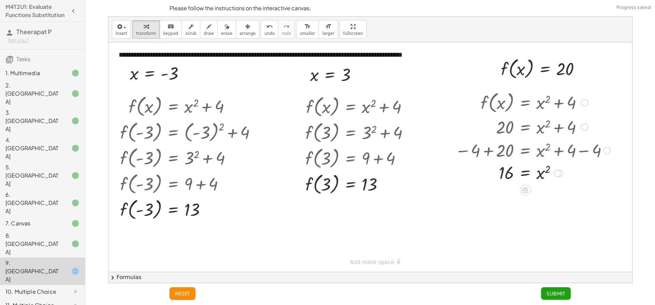
drag, startPoint x: 561, startPoint y: 195, endPoint x: 567, endPoint y: 169, distance: 26.6
click at [525, 173] on div "= x 2 16 Transform line Copy line as LaTeX Copy derivation as LaTeX Expand new …" at bounding box center [525, 173] width 0 height 0
click at [528, 191] on icon at bounding box center [525, 190] width 6 height 6
click at [553, 190] on icon at bounding box center [552, 190] width 6 height 6
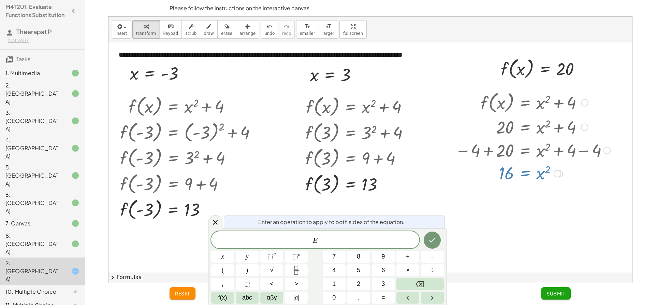
drag, startPoint x: 217, startPoint y: 222, endPoint x: 230, endPoint y: 216, distance: 15.0
click at [220, 222] on div at bounding box center [215, 221] width 14 height 13
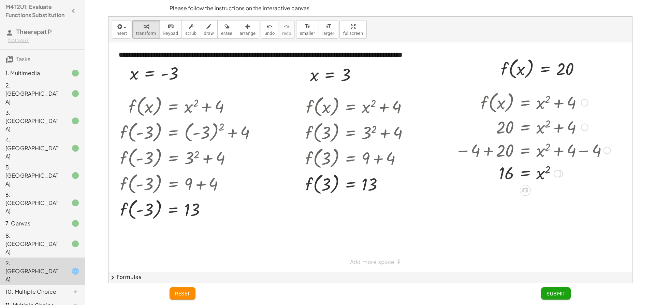
click at [518, 174] on div at bounding box center [533, 173] width 162 height 23
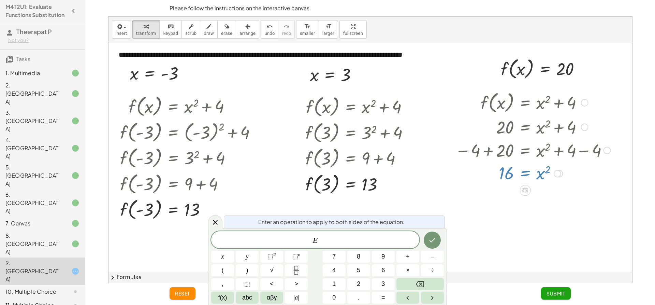
drag, startPoint x: 509, startPoint y: 174, endPoint x: 503, endPoint y: 182, distance: 10.1
click at [503, 182] on div at bounding box center [533, 173] width 162 height 23
click at [501, 177] on div at bounding box center [533, 173] width 162 height 23
click at [216, 218] on icon at bounding box center [215, 222] width 8 height 8
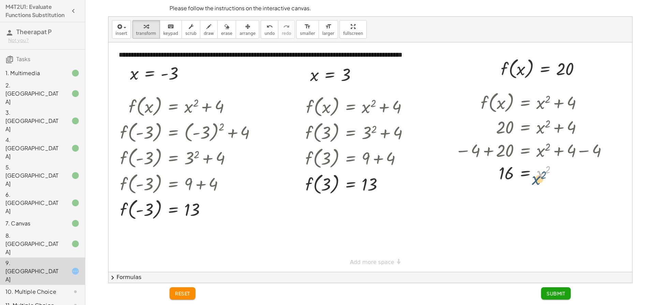
drag, startPoint x: 540, startPoint y: 179, endPoint x: 543, endPoint y: 173, distance: 6.3
click at [543, 173] on div at bounding box center [533, 173] width 162 height 23
click at [536, 169] on div at bounding box center [533, 173] width 162 height 23
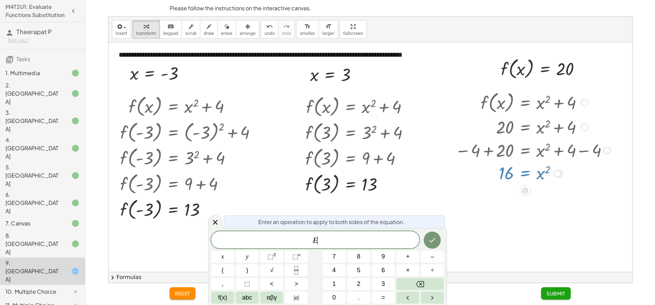
click at [536, 169] on div at bounding box center [533, 173] width 162 height 23
click at [490, 180] on div at bounding box center [533, 173] width 162 height 23
drag, startPoint x: 491, startPoint y: 180, endPoint x: 501, endPoint y: 175, distance: 10.4
click at [494, 178] on div at bounding box center [533, 173] width 162 height 23
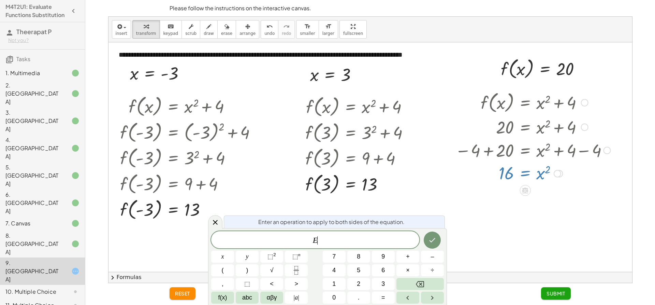
click at [501, 175] on div at bounding box center [533, 173] width 162 height 23
drag, startPoint x: 503, startPoint y: 175, endPoint x: 520, endPoint y: 167, distance: 18.2
click at [534, 171] on div at bounding box center [533, 173] width 162 height 23
drag, startPoint x: 503, startPoint y: 181, endPoint x: 496, endPoint y: 187, distance: 9.2
click at [496, 188] on div "**********" at bounding box center [371, 156] width 524 height 229
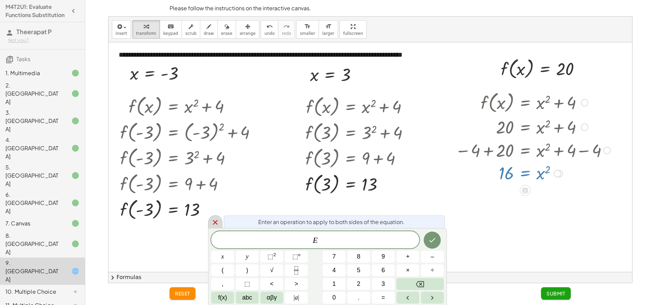
click at [212, 221] on icon at bounding box center [215, 222] width 8 height 8
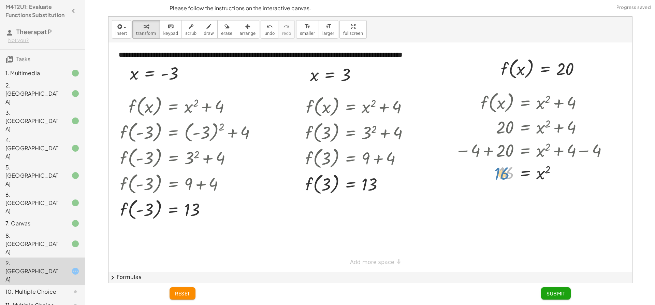
drag, startPoint x: 503, startPoint y: 183, endPoint x: 499, endPoint y: 174, distance: 10.3
click at [499, 174] on div at bounding box center [533, 173] width 162 height 23
click at [553, 291] on span "Submit" at bounding box center [556, 293] width 19 height 6
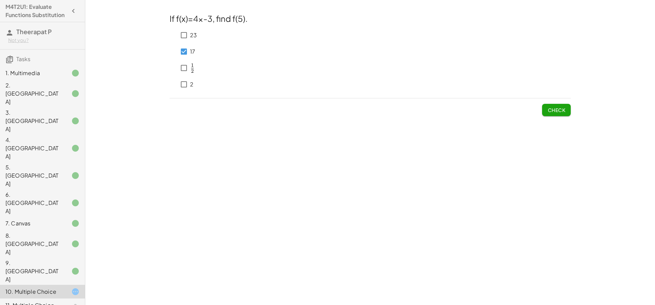
click at [545, 110] on button "Check" at bounding box center [556, 110] width 29 height 12
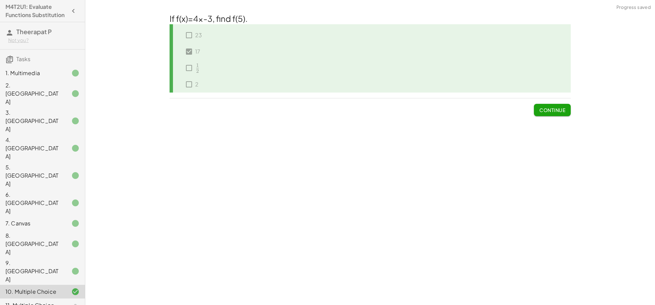
click at [546, 110] on span "Continue" at bounding box center [552, 110] width 26 height 6
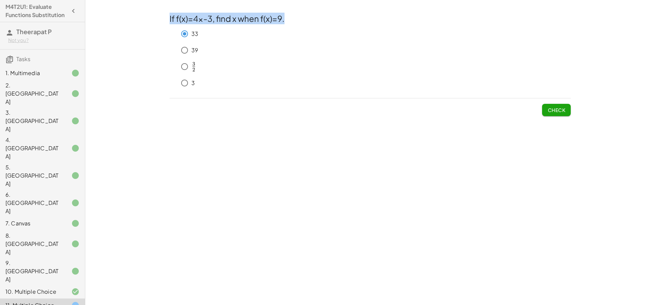
click at [655, 0] on html "M4T2U1: Evaluate Functions Substitution Theerapat P Not you? Tasks 1. Multimedi…" at bounding box center [327, 152] width 655 height 305
click at [555, 110] on span "Check" at bounding box center [557, 110] width 18 height 6
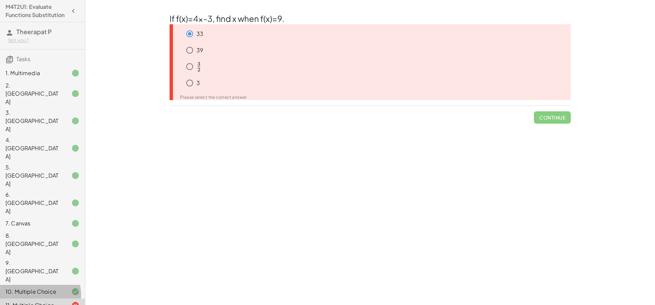
click at [25, 287] on div "10. Multiple Choice" at bounding box center [32, 291] width 55 height 8
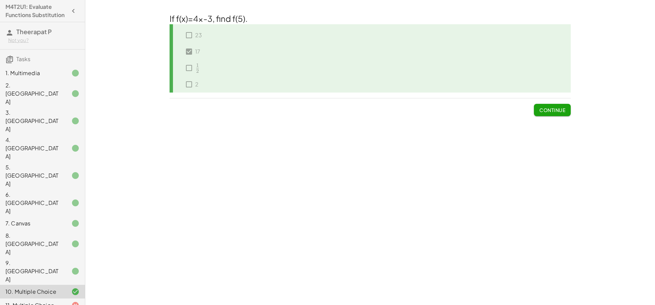
click at [45, 301] on div "11. Multiple Choice" at bounding box center [32, 305] width 55 height 8
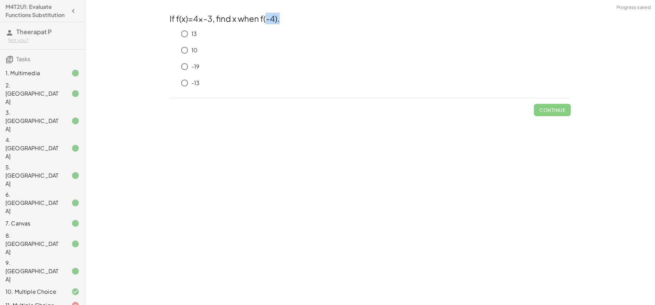
drag, startPoint x: 266, startPoint y: 20, endPoint x: 290, endPoint y: 20, distance: 23.2
click at [290, 20] on h2 "If f(x)=4x-3, find x when f(-4)." at bounding box center [370, 19] width 401 height 12
drag, startPoint x: 309, startPoint y: 61, endPoint x: 314, endPoint y: 59, distance: 5.0
click at [312, 61] on div "-19" at bounding box center [374, 67] width 393 height 14
click at [264, 50] on div "10" at bounding box center [374, 50] width 393 height 14
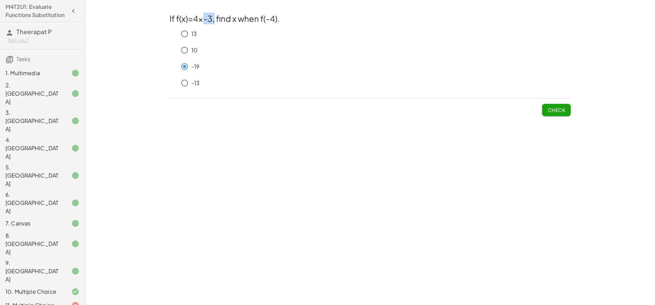
drag, startPoint x: 205, startPoint y: 18, endPoint x: 214, endPoint y: 19, distance: 8.6
click at [214, 19] on h2 "If f(x)=4x-3, find x when f(-4)." at bounding box center [370, 19] width 401 height 12
click at [565, 110] on span "Check" at bounding box center [557, 110] width 18 height 6
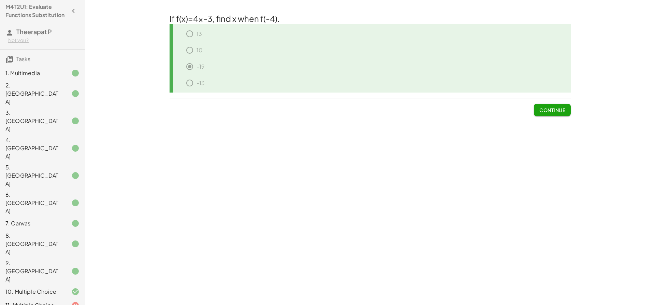
click at [39, 301] on div "11. Multiple Choice" at bounding box center [32, 305] width 55 height 8
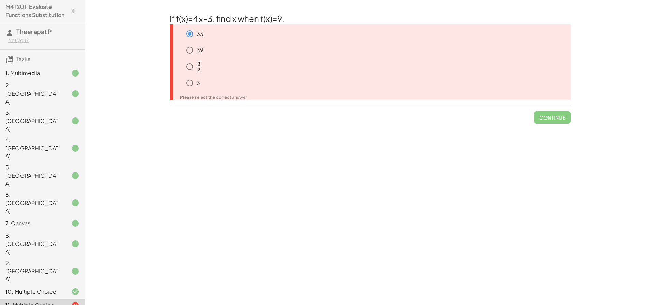
drag, startPoint x: 37, startPoint y: 250, endPoint x: 55, endPoint y: 240, distance: 20.9
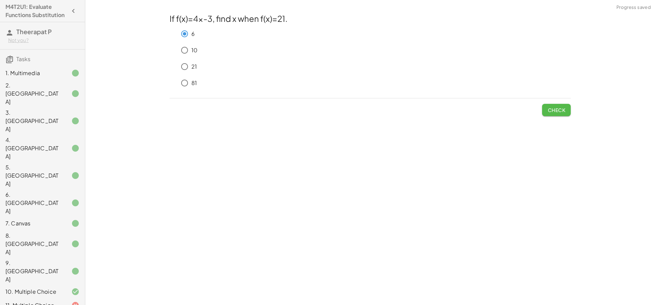
click at [548, 109] on span "Check" at bounding box center [557, 110] width 18 height 6
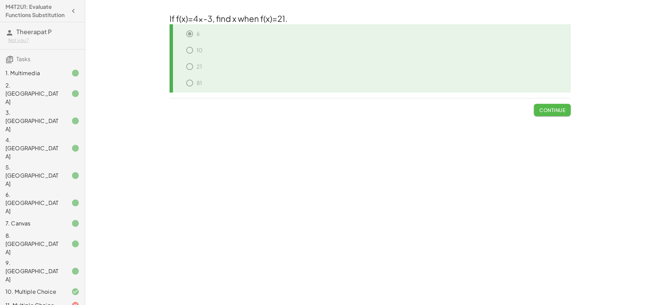
click at [557, 105] on button "Continue" at bounding box center [552, 110] width 37 height 12
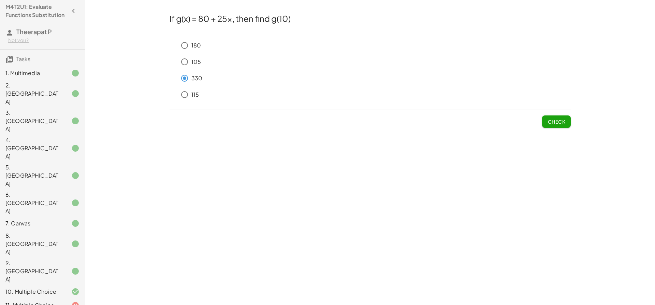
click at [559, 127] on button "Check" at bounding box center [556, 121] width 29 height 12
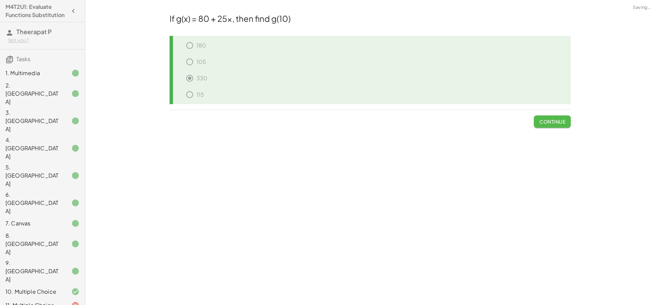
click at [558, 127] on button "Continue" at bounding box center [552, 121] width 37 height 12
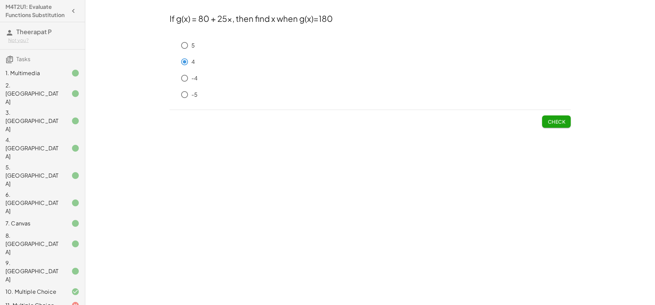
click at [553, 124] on span "Check" at bounding box center [557, 121] width 18 height 6
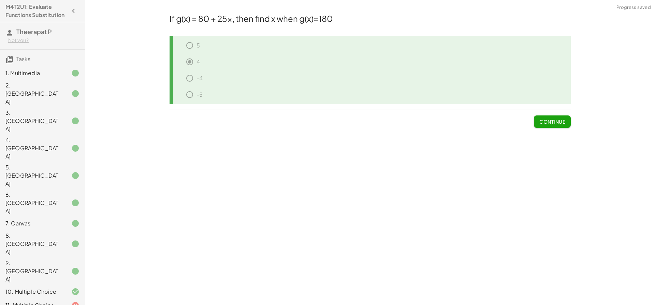
click at [553, 127] on button "Continue" at bounding box center [552, 121] width 37 height 12
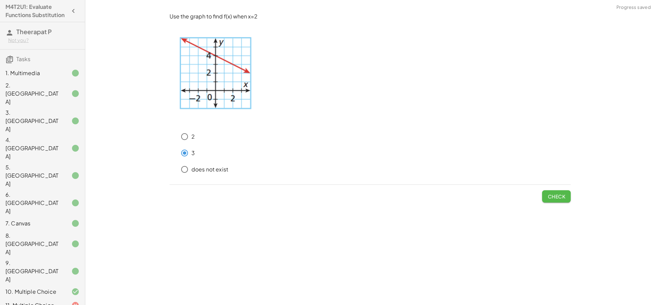
click at [552, 194] on button "Check" at bounding box center [556, 196] width 29 height 12
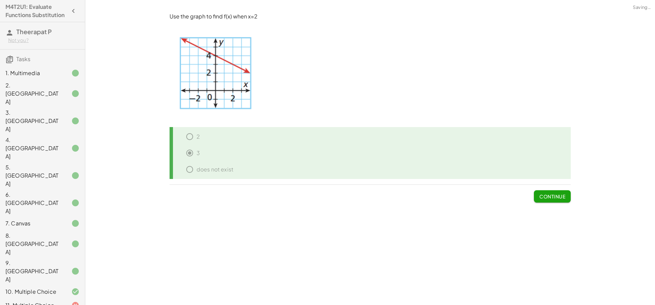
click at [549, 194] on span "Continue" at bounding box center [552, 196] width 26 height 6
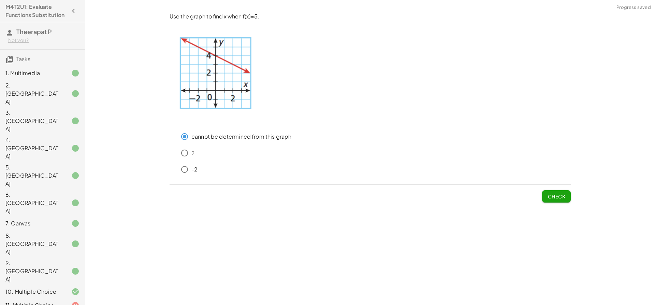
drag, startPoint x: 555, startPoint y: 198, endPoint x: 169, endPoint y: 151, distance: 389.3
click at [554, 193] on span "Check" at bounding box center [557, 196] width 18 height 6
click at [555, 197] on span "Check" at bounding box center [556, 194] width 29 height 18
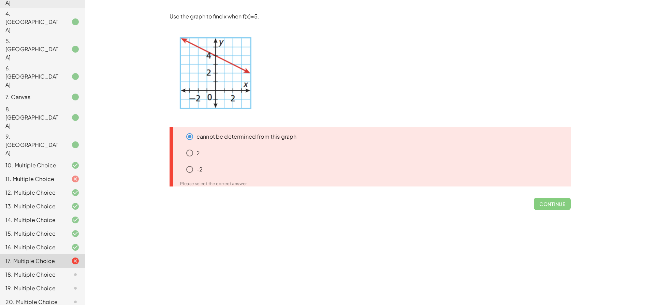
scroll to position [136, 0]
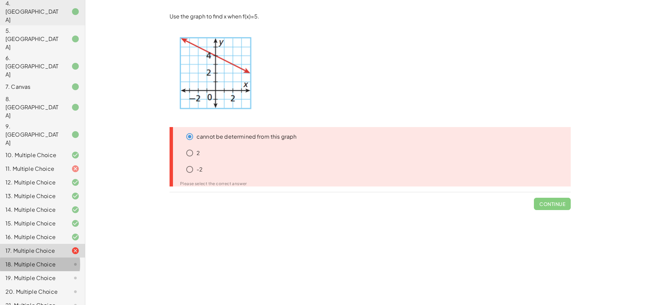
click at [60, 260] on div at bounding box center [69, 264] width 19 height 8
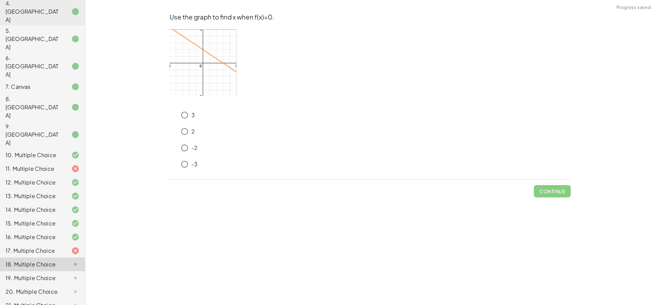
click at [216, 61] on img at bounding box center [203, 62] width 67 height 66
click at [557, 189] on span "Check" at bounding box center [557, 191] width 18 height 6
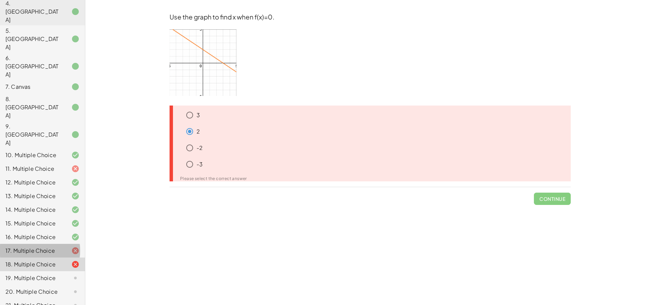
click at [62, 246] on div at bounding box center [69, 250] width 19 height 8
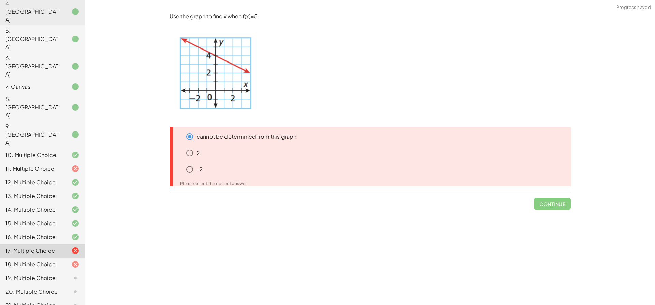
click at [59, 285] on div "18. Multiple Choice" at bounding box center [42, 292] width 85 height 14
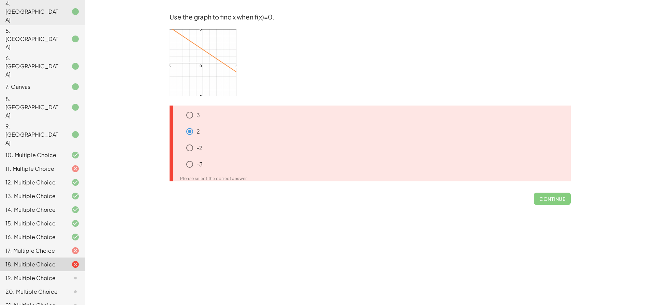
drag, startPoint x: 204, startPoint y: 40, endPoint x: 185, endPoint y: 42, distance: 19.6
click at [185, 42] on img at bounding box center [203, 62] width 67 height 66
click at [324, 47] on p at bounding box center [370, 63] width 401 height 68
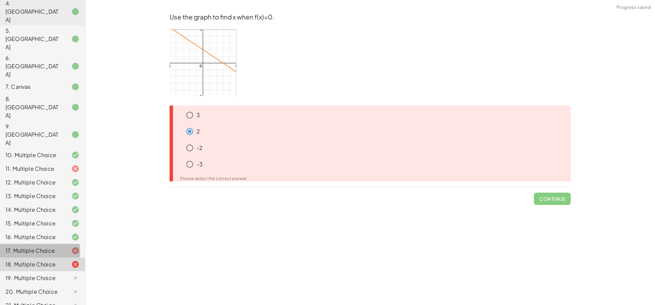
click at [23, 246] on div "17. Multiple Choice" at bounding box center [32, 250] width 55 height 8
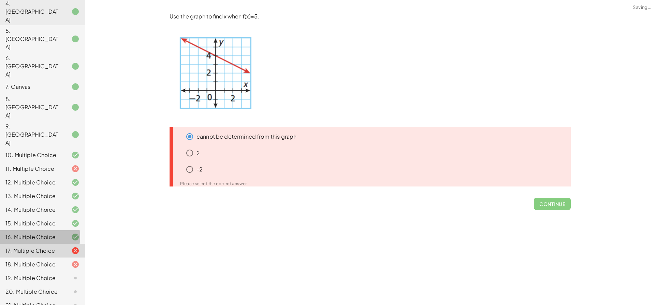
click at [41, 257] on div "16. Multiple Choice" at bounding box center [42, 264] width 85 height 14
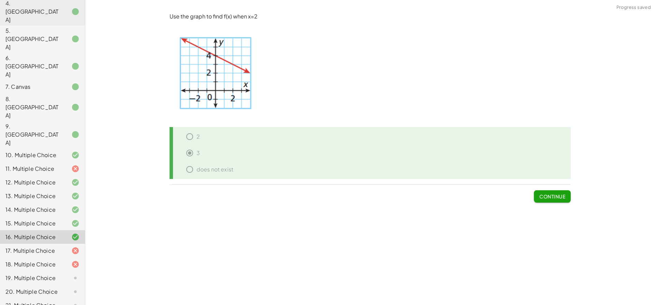
click at [31, 260] on div "18. Multiple Choice" at bounding box center [32, 264] width 55 height 8
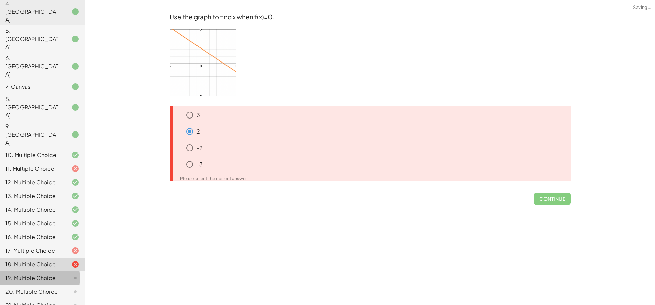
click at [36, 298] on div "19. Multiple Choice" at bounding box center [42, 305] width 85 height 14
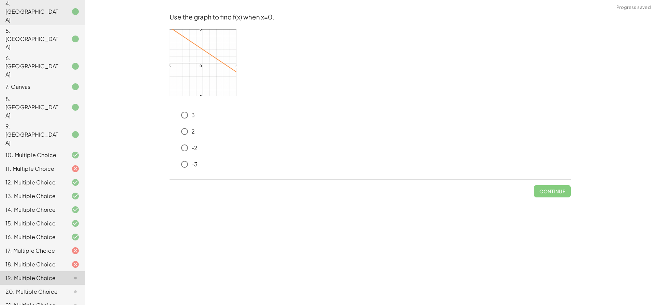
click at [44, 260] on div "18. Multiple Choice" at bounding box center [32, 264] width 55 height 8
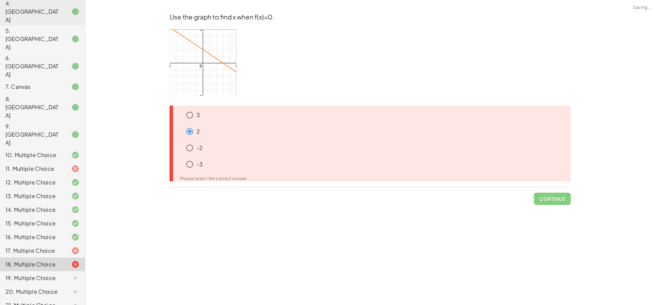
click at [51, 274] on div "19. Multiple Choice" at bounding box center [32, 278] width 55 height 8
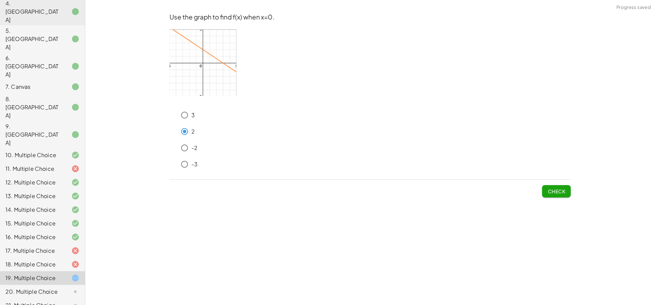
click at [562, 193] on span "Check" at bounding box center [557, 191] width 18 height 6
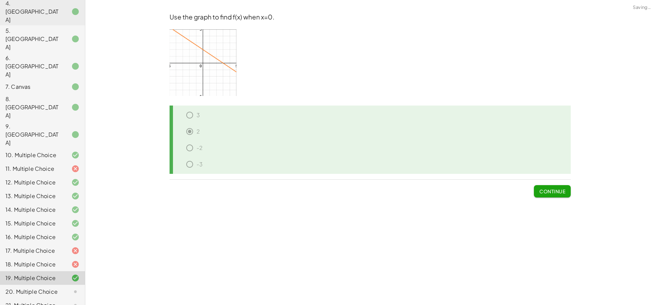
click at [561, 193] on span "Continue" at bounding box center [552, 191] width 26 height 6
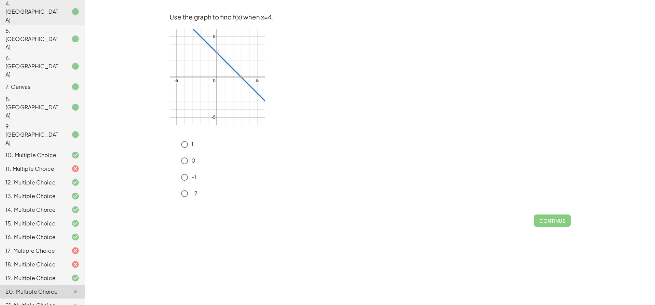
click at [60, 164] on div at bounding box center [69, 168] width 19 height 8
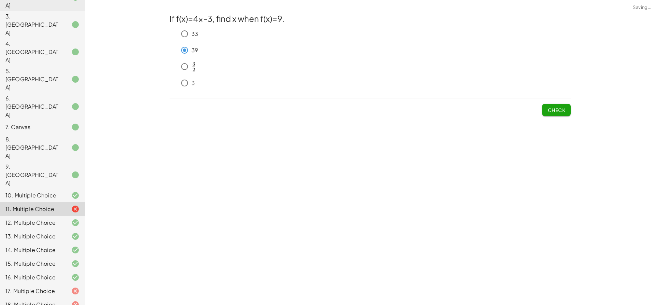
scroll to position [0, 0]
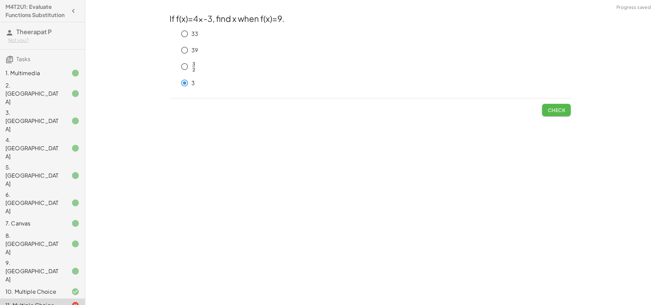
click at [565, 109] on button "Check" at bounding box center [556, 110] width 29 height 12
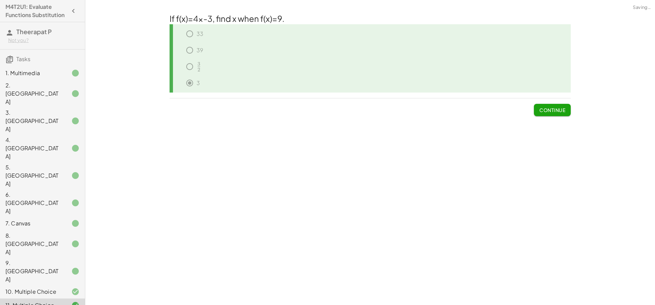
click at [565, 109] on button "Continue" at bounding box center [552, 110] width 37 height 12
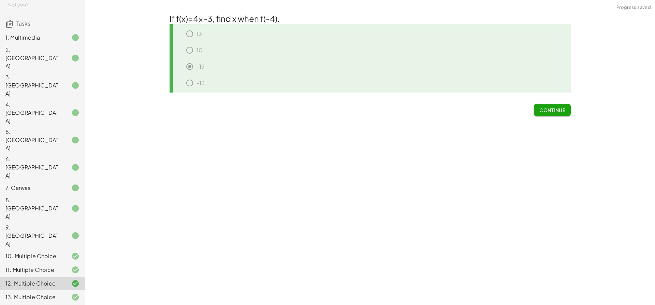
scroll to position [102, 0]
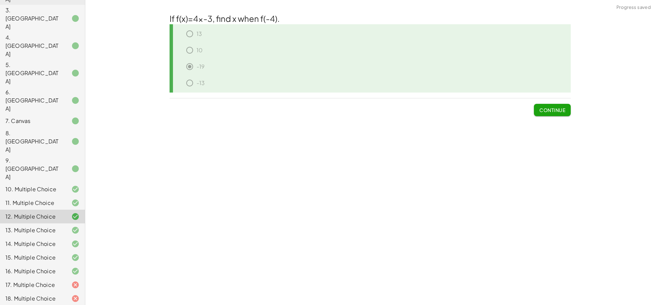
click at [46, 280] on div "17. Multiple Choice" at bounding box center [32, 284] width 55 height 8
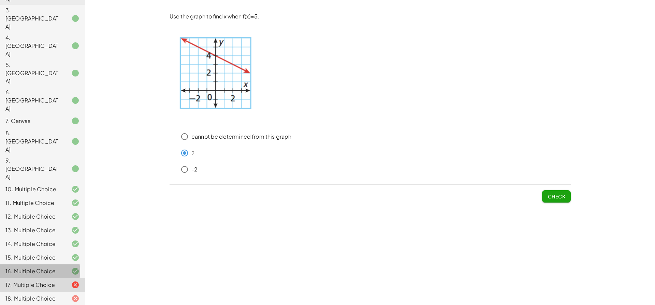
click at [55, 267] on div "16. Multiple Choice" at bounding box center [32, 271] width 55 height 8
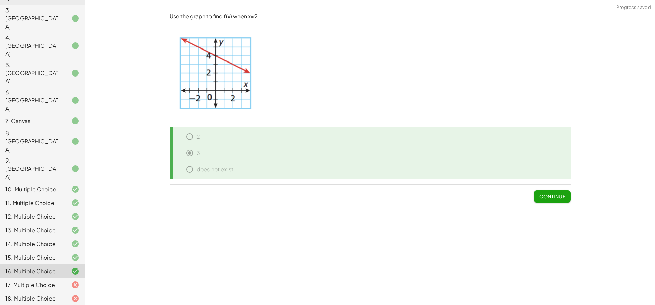
drag, startPoint x: 37, startPoint y: 198, endPoint x: 66, endPoint y: 156, distance: 50.6
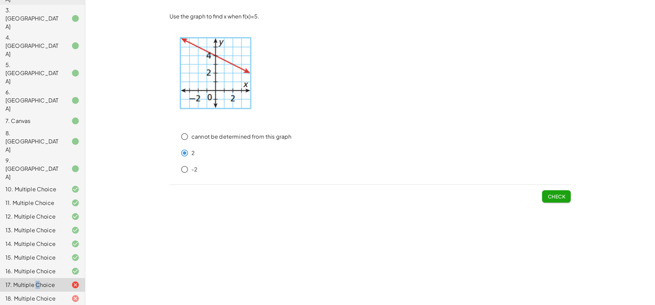
click at [549, 196] on span "Check" at bounding box center [557, 196] width 18 height 6
click at [549, 200] on button "Check" at bounding box center [556, 196] width 29 height 12
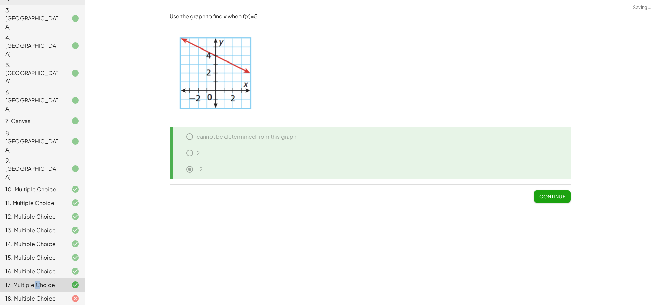
click at [564, 197] on span "Continue" at bounding box center [552, 196] width 26 height 6
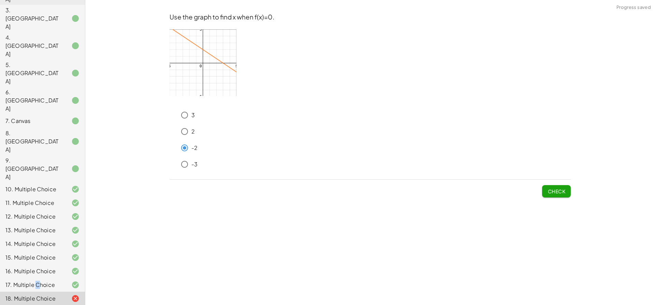
click at [562, 194] on button "Check" at bounding box center [556, 191] width 29 height 12
click at [555, 186] on button "Check" at bounding box center [556, 191] width 29 height 12
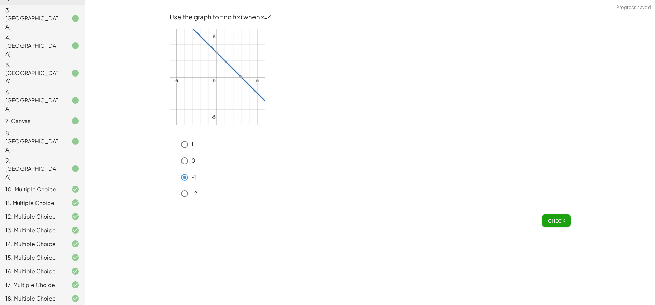
drag, startPoint x: 571, startPoint y: 213, endPoint x: 564, endPoint y: 220, distance: 8.9
click at [0, 0] on div "Use the graph to find f(x) when x=4. 1 0 -1 -2 Check" at bounding box center [0, 0] width 0 height 0
drag, startPoint x: 563, startPoint y: 222, endPoint x: 560, endPoint y: 219, distance: 4.6
click at [562, 222] on span "Check" at bounding box center [557, 220] width 18 height 6
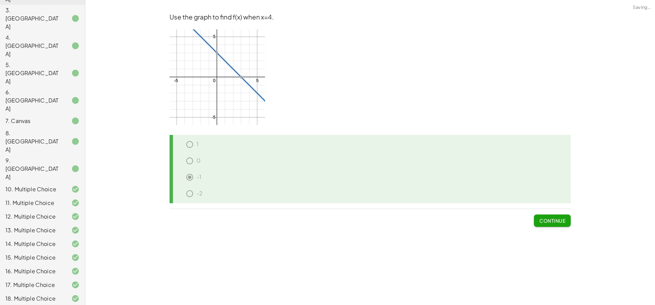
click at [560, 219] on span "Continue" at bounding box center [552, 220] width 26 height 6
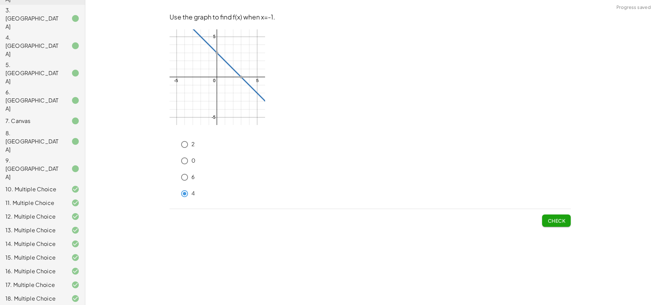
click at [548, 218] on span "Check" at bounding box center [557, 220] width 18 height 6
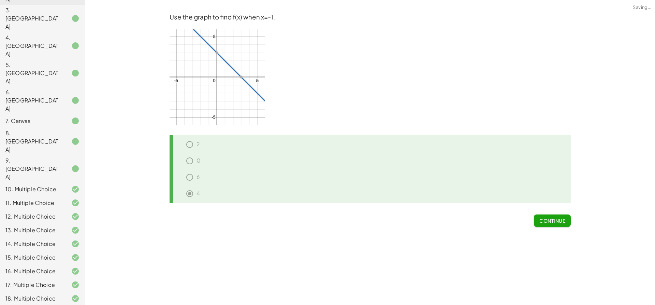
click at [548, 218] on span "Continue" at bounding box center [552, 220] width 26 height 6
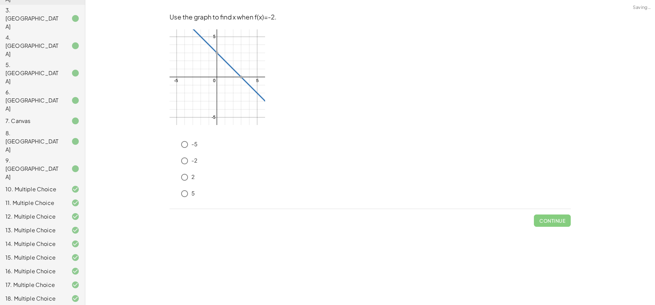
scroll to position [146, 0]
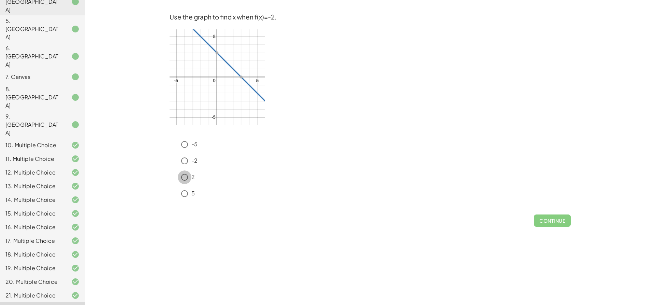
click at [184, 165] on div "-5 -2 2 5" at bounding box center [370, 171] width 401 height 66
click at [52, 209] on div "15. Multiple Choice" at bounding box center [32, 213] width 55 height 8
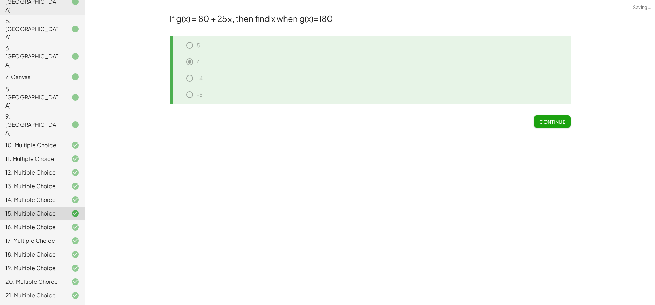
click at [54, 223] on div "16. Multiple Choice" at bounding box center [32, 227] width 55 height 8
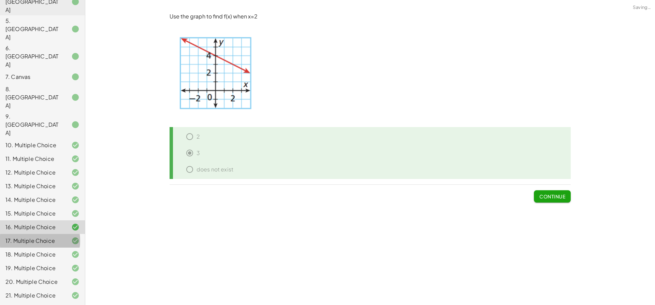
click at [53, 236] on div "17. Multiple Choice" at bounding box center [32, 240] width 55 height 8
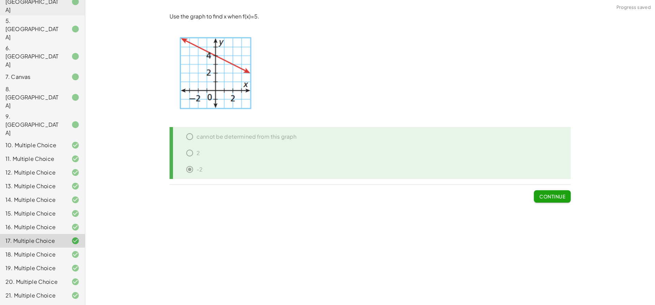
drag, startPoint x: 0, startPoint y: 116, endPoint x: 13, endPoint y: 111, distance: 14.4
click at [2, 220] on div "14. Multiple Choice" at bounding box center [42, 227] width 85 height 14
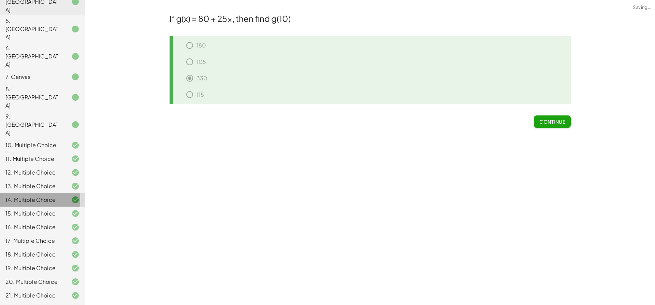
click at [18, 182] on div "13. Multiple Choice" at bounding box center [32, 186] width 55 height 8
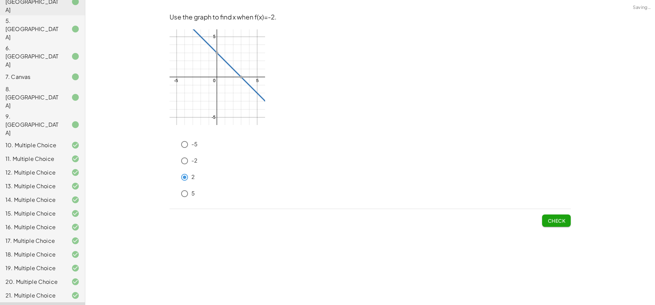
click at [553, 215] on button "Check" at bounding box center [556, 220] width 29 height 12
click at [546, 219] on button "Check" at bounding box center [556, 220] width 29 height 12
click at [550, 221] on span "Check" at bounding box center [557, 220] width 18 height 6
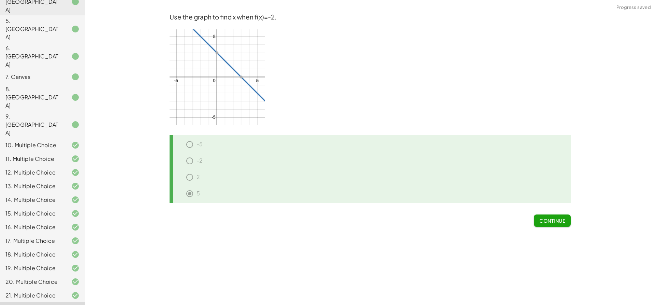
click at [545, 216] on button "Continue" at bounding box center [552, 220] width 37 height 12
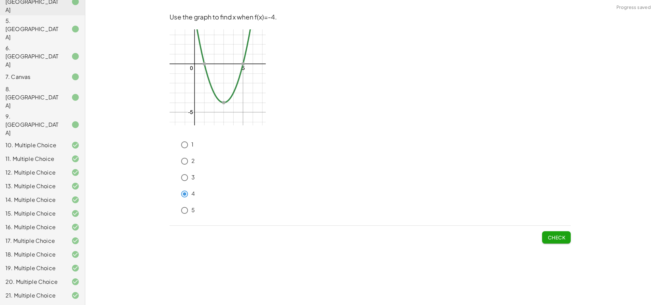
click at [550, 237] on span "Check" at bounding box center [557, 237] width 18 height 6
click at [551, 234] on span "Check" at bounding box center [557, 237] width 18 height 6
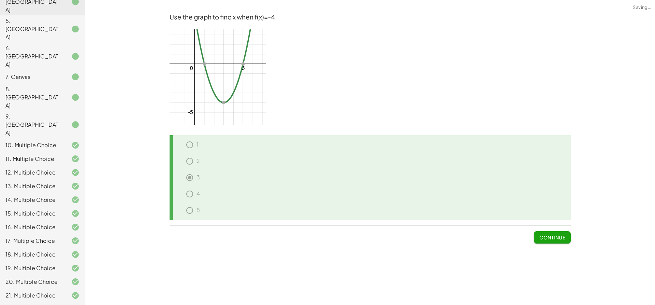
click at [548, 240] on span "Continue" at bounding box center [552, 237] width 26 height 6
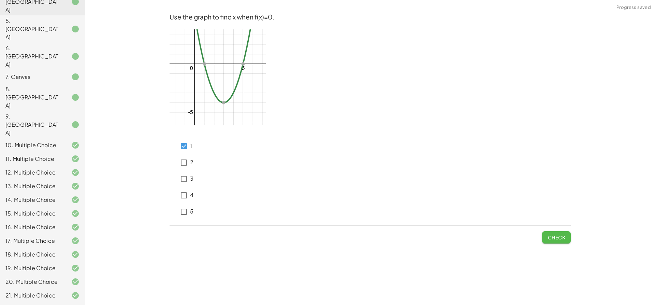
click at [563, 234] on span "Check" at bounding box center [557, 237] width 18 height 6
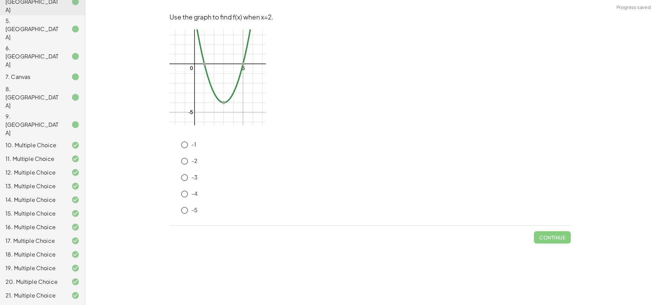
click at [543, 239] on button "Check" at bounding box center [556, 237] width 29 height 12
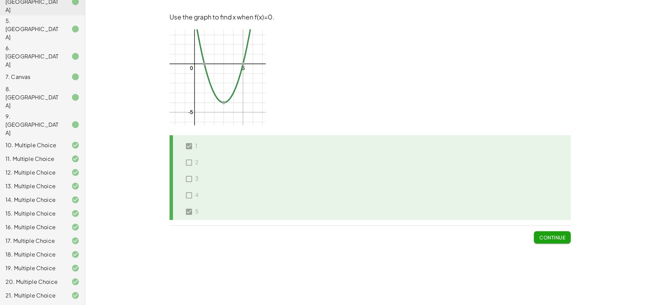
click at [189, 148] on div "1" at bounding box center [187, 146] width 24 height 16
click at [186, 171] on div "3" at bounding box center [187, 179] width 24 height 16
drag, startPoint x: 551, startPoint y: 233, endPoint x: 535, endPoint y: 233, distance: 16.4
click at [550, 232] on button "Continue" at bounding box center [552, 237] width 37 height 12
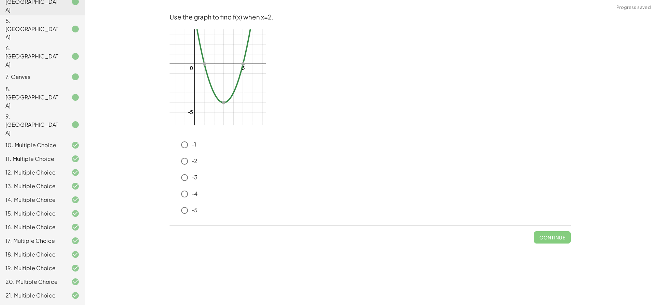
drag, startPoint x: 73, startPoint y: 274, endPoint x: 67, endPoint y: 264, distance: 11.6
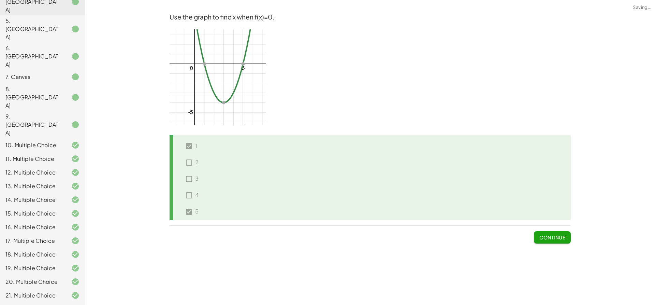
drag, startPoint x: 189, startPoint y: 197, endPoint x: 2, endPoint y: 194, distance: 186.3
click at [173, 196] on div "1 2 3 4 5" at bounding box center [370, 177] width 401 height 85
drag, startPoint x: 18, startPoint y: 237, endPoint x: 21, endPoint y: 233, distance: 4.6
click at [18, 304] on div "22. Multiple Choice" at bounding box center [32, 309] width 55 height 8
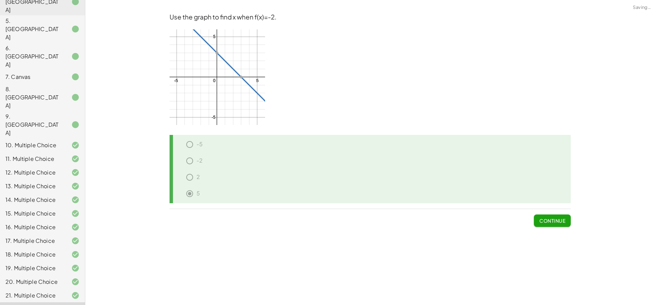
click at [51, 291] on div "21. Multiple Choice" at bounding box center [32, 295] width 55 height 8
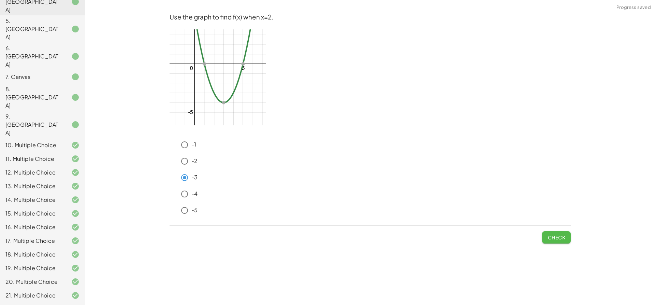
click at [550, 233] on button "Check" at bounding box center [556, 237] width 29 height 12
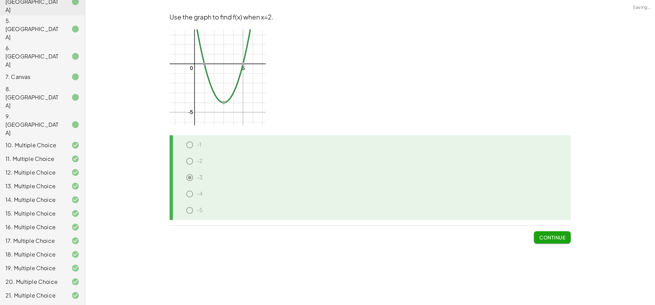
click at [549, 233] on button "Continue" at bounding box center [552, 237] width 37 height 12
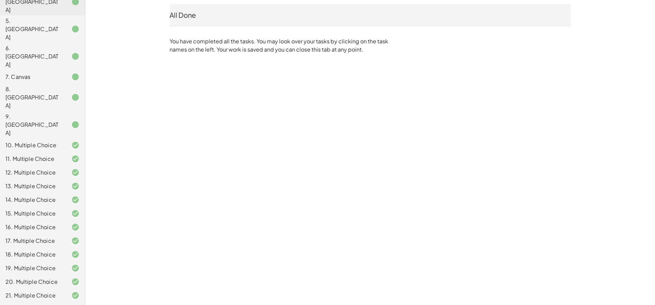
click at [48, 277] on div "20. Multiple Choice" at bounding box center [32, 281] width 55 height 8
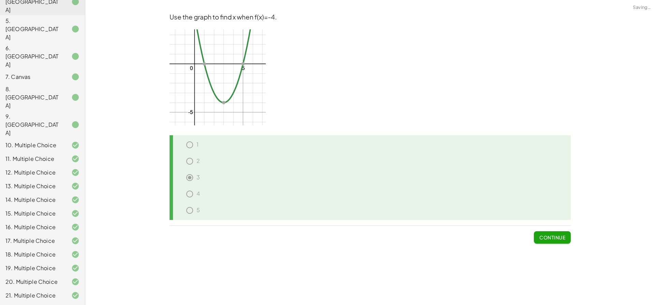
drag, startPoint x: 34, startPoint y: 289, endPoint x: 32, endPoint y: 283, distance: 5.6
drag, startPoint x: 70, startPoint y: 271, endPoint x: 65, endPoint y: 265, distance: 7.5
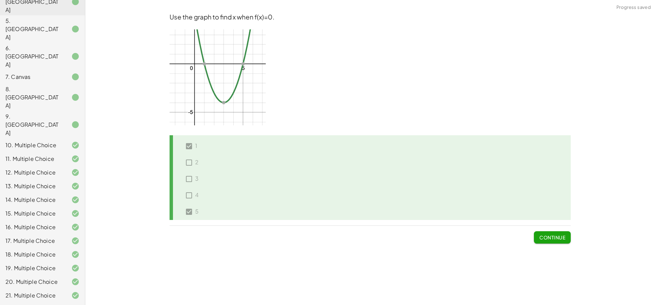
drag, startPoint x: 567, startPoint y: 237, endPoint x: 533, endPoint y: 236, distance: 34.1
click at [567, 237] on button "Continue" at bounding box center [552, 237] width 37 height 12
